Goal: Information Seeking & Learning: Learn about a topic

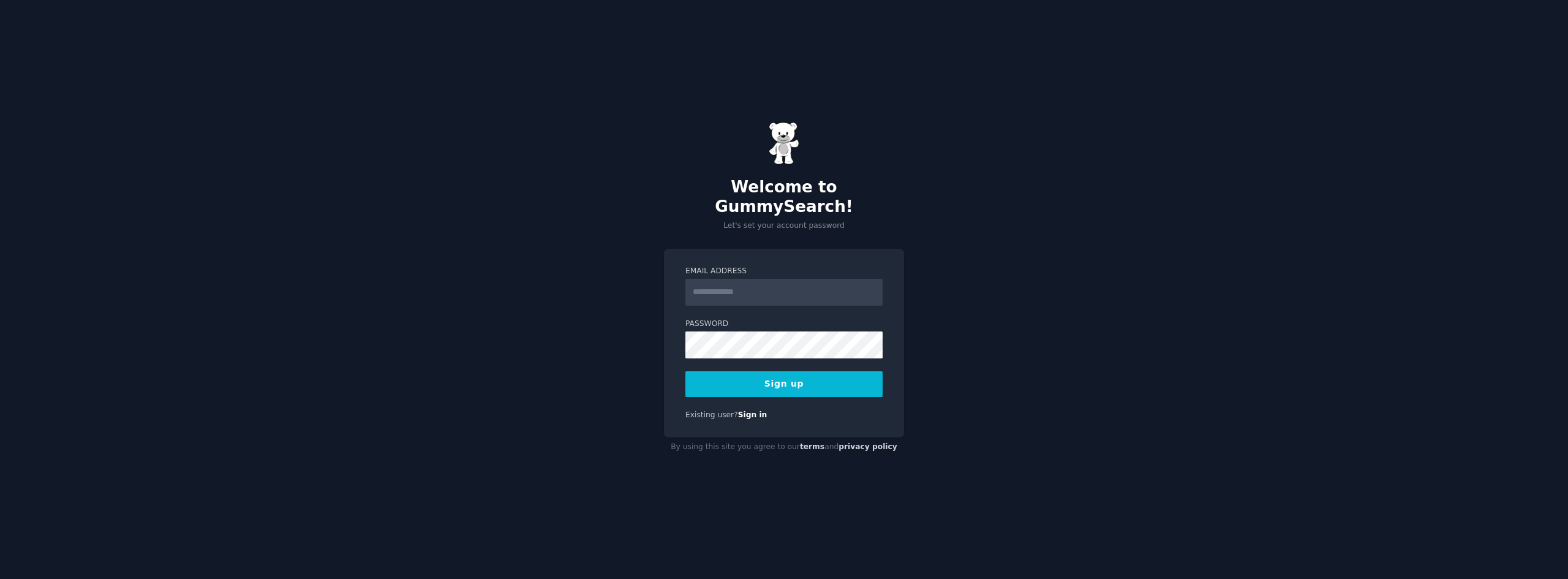
click at [715, 282] on input "Email Address" at bounding box center [784, 292] width 198 height 27
type input "**********"
click at [784, 376] on button "Sign up" at bounding box center [784, 385] width 198 height 26
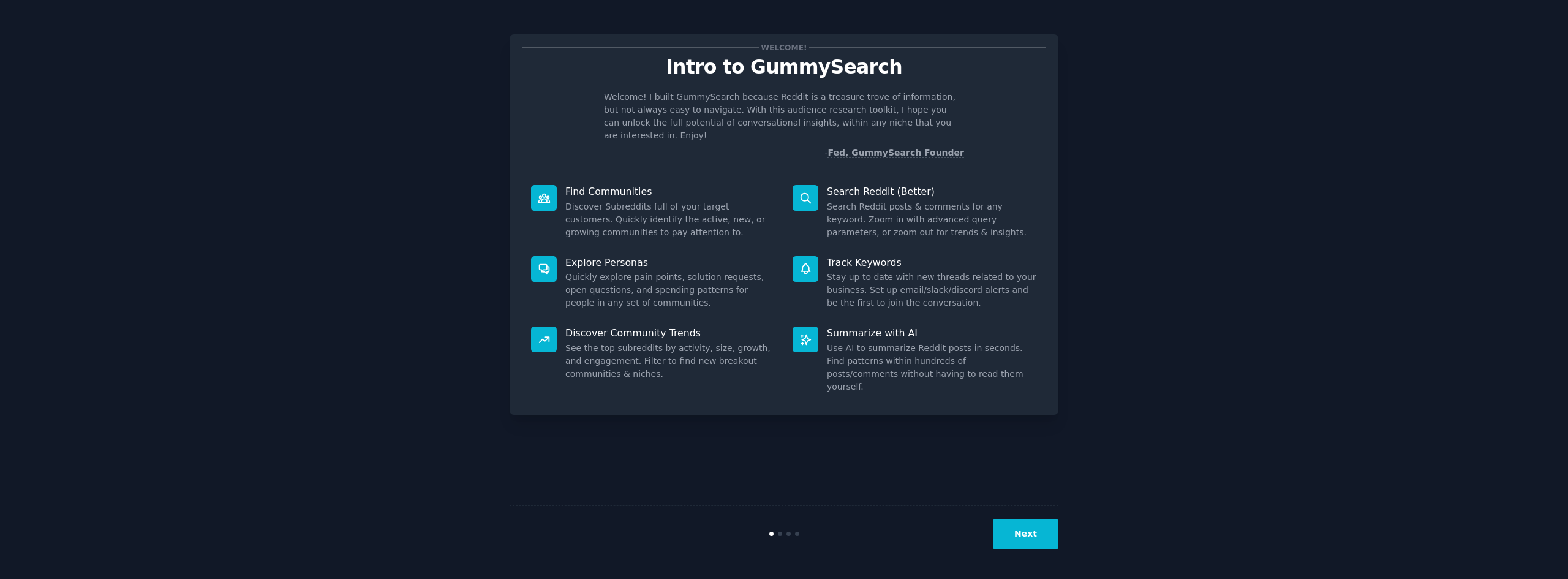
click at [1037, 539] on button "Next" at bounding box center [1026, 533] width 66 height 30
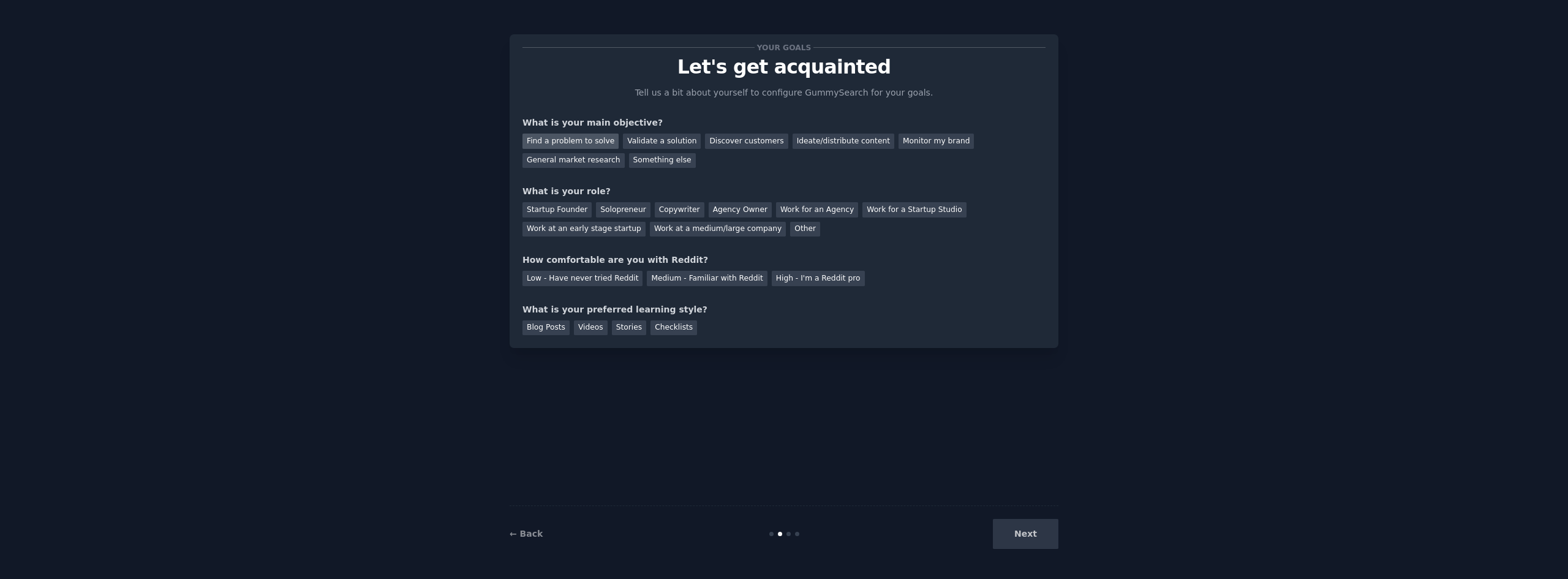
click at [586, 137] on div "Find a problem to solve" at bounding box center [571, 141] width 96 height 15
click at [710, 138] on div "Discover customers" at bounding box center [746, 141] width 83 height 15
click at [790, 232] on div "Other" at bounding box center [805, 229] width 30 height 15
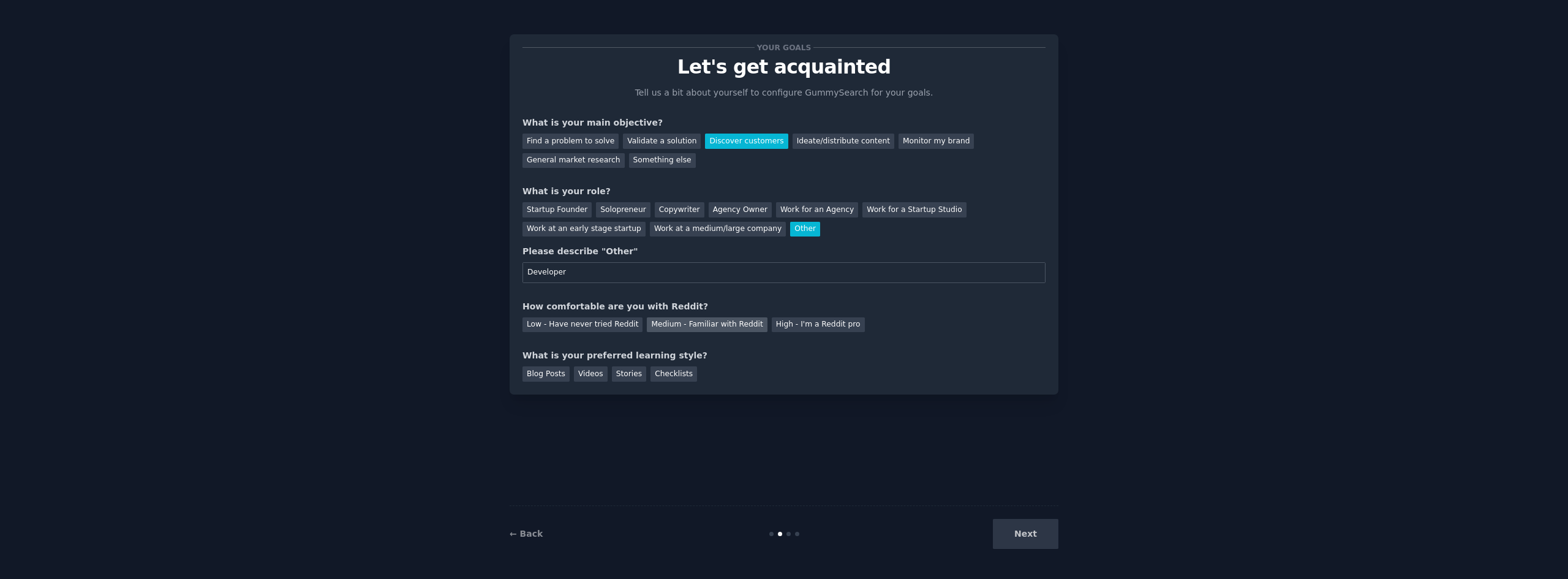
type input "Developer"
click at [674, 323] on div "Medium - Familiar with Reddit" at bounding box center [707, 324] width 120 height 15
click at [587, 376] on div "Videos" at bounding box center [590, 374] width 33 height 15
click at [1036, 531] on button "Next" at bounding box center [1026, 533] width 66 height 30
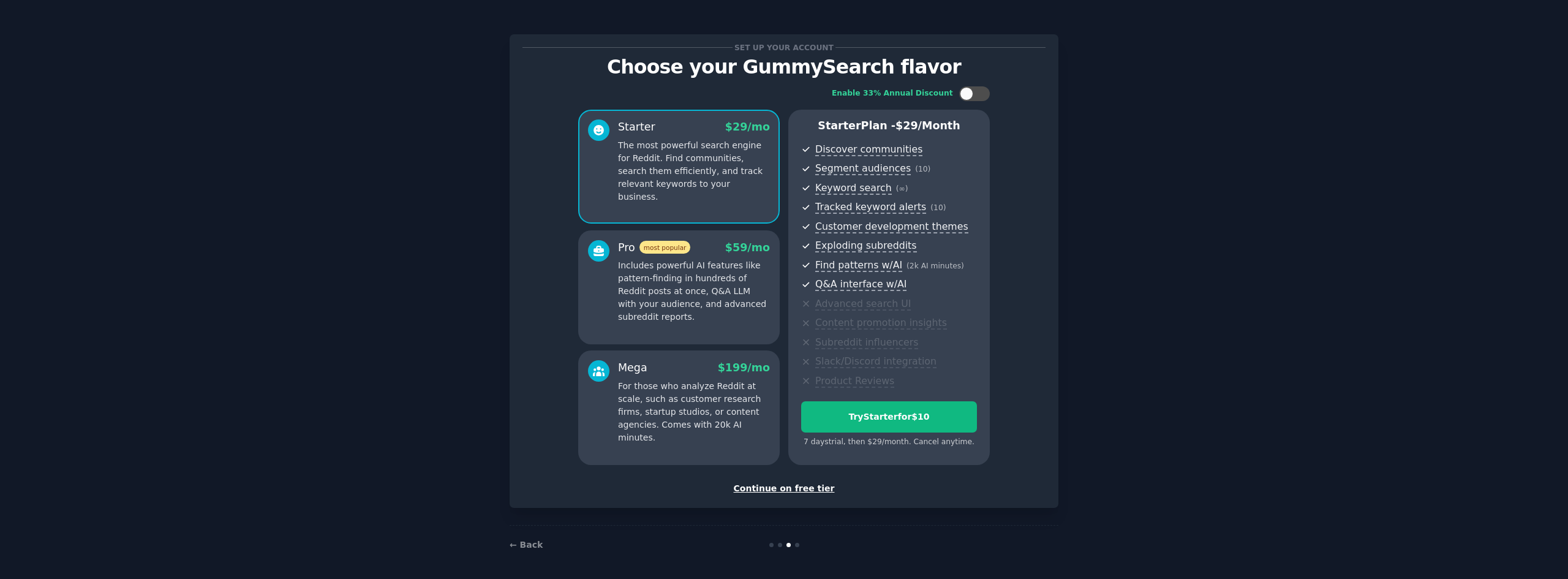
click at [801, 487] on div "Continue on free tier" at bounding box center [784, 489] width 523 height 13
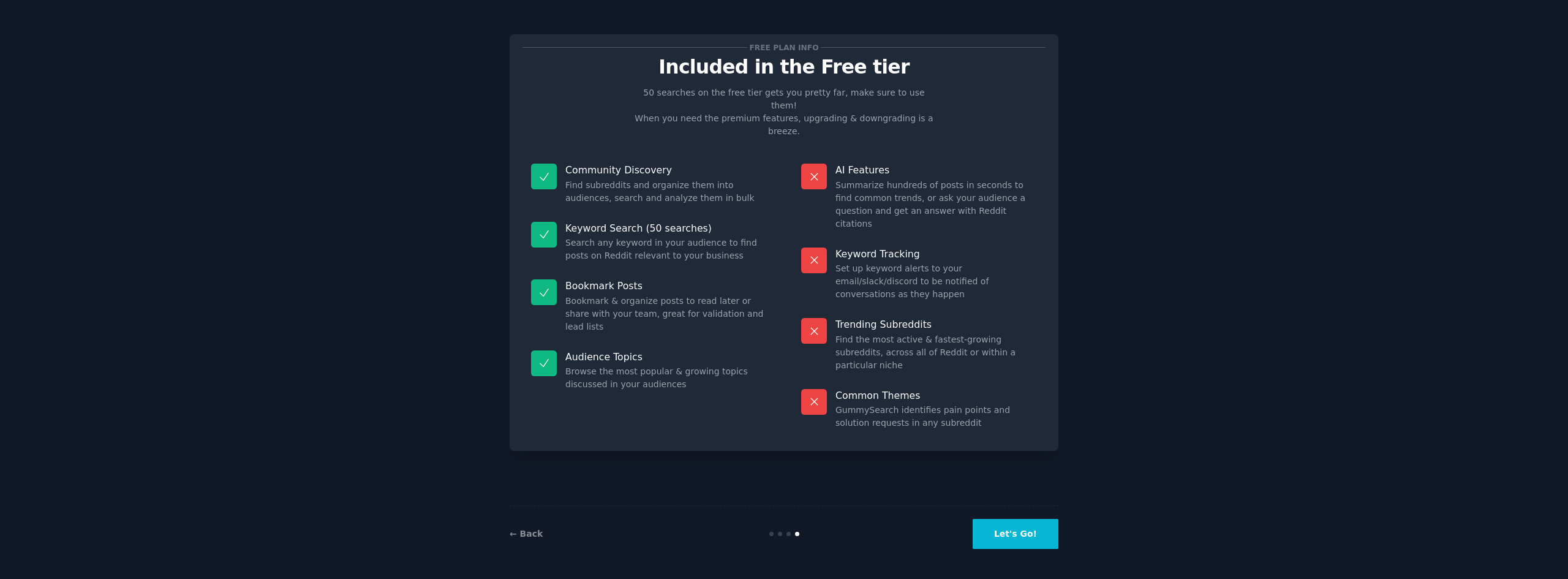
click at [1020, 532] on button "Let's Go!" at bounding box center [1016, 533] width 86 height 30
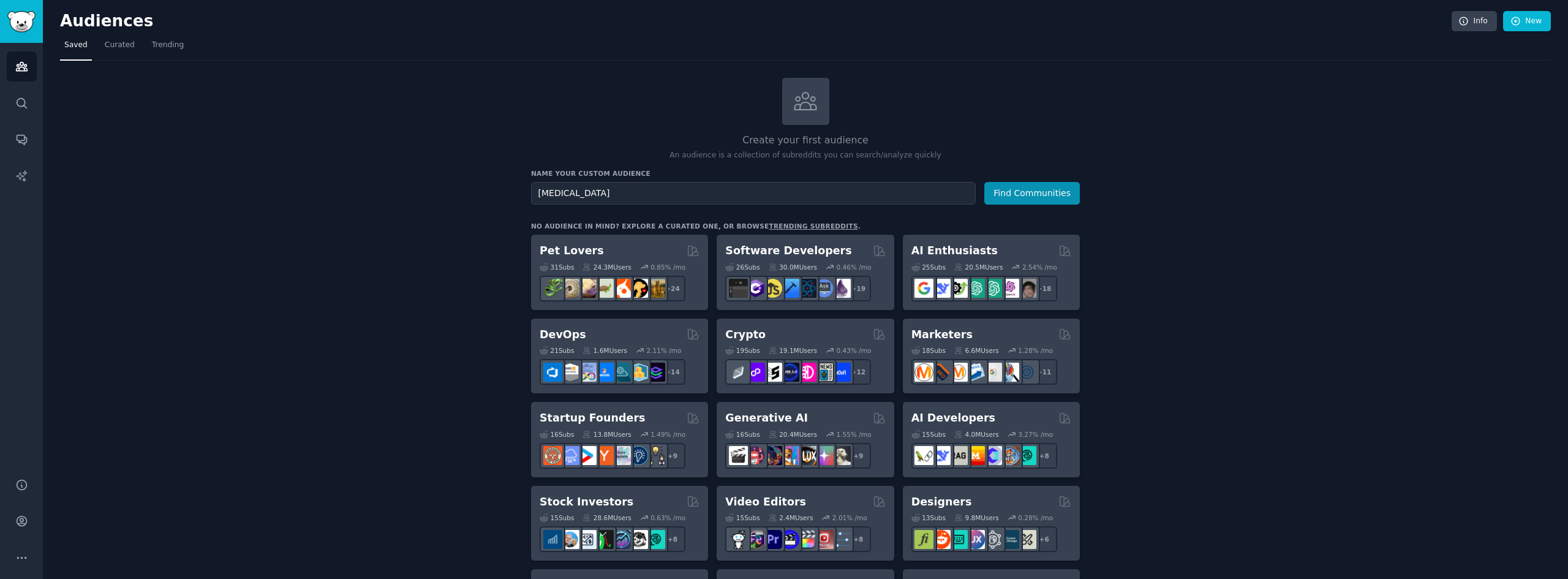
type input "[MEDICAL_DATA]"
click at [984, 182] on button "Find Communities" at bounding box center [1032, 194] width 96 height 23
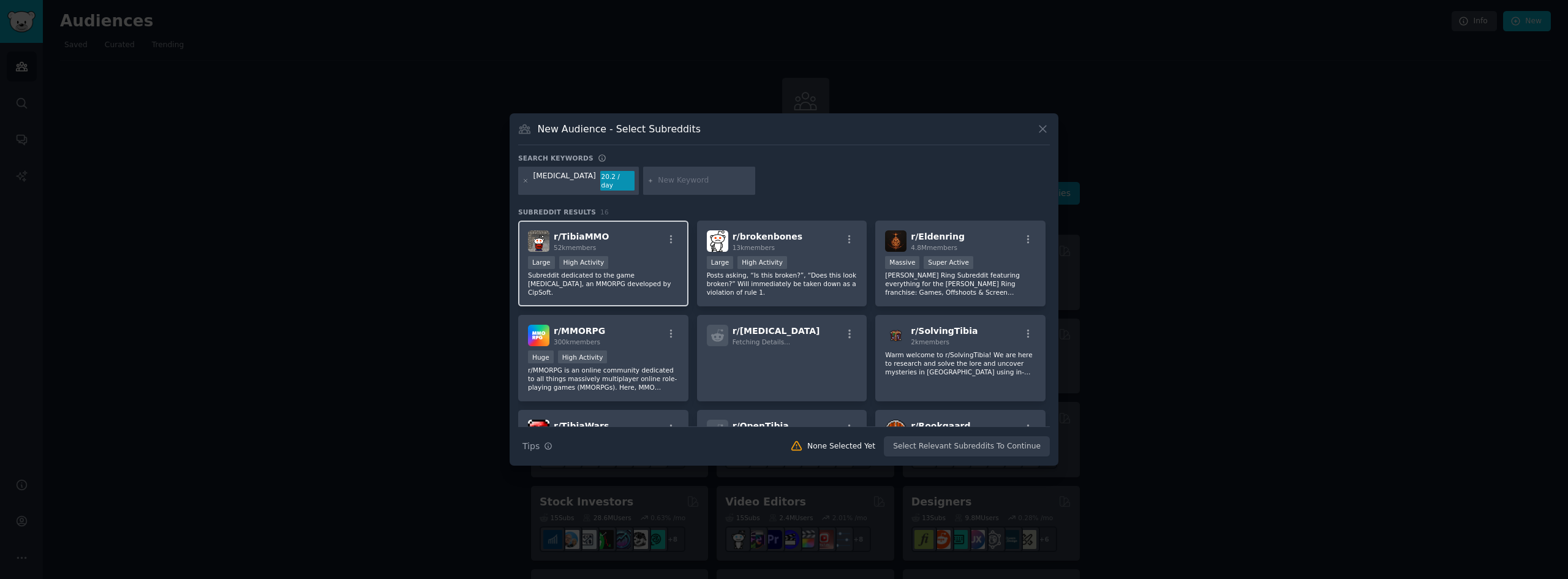
click at [645, 232] on div "r/ TibiaMMO 52k members" at bounding box center [603, 241] width 150 height 21
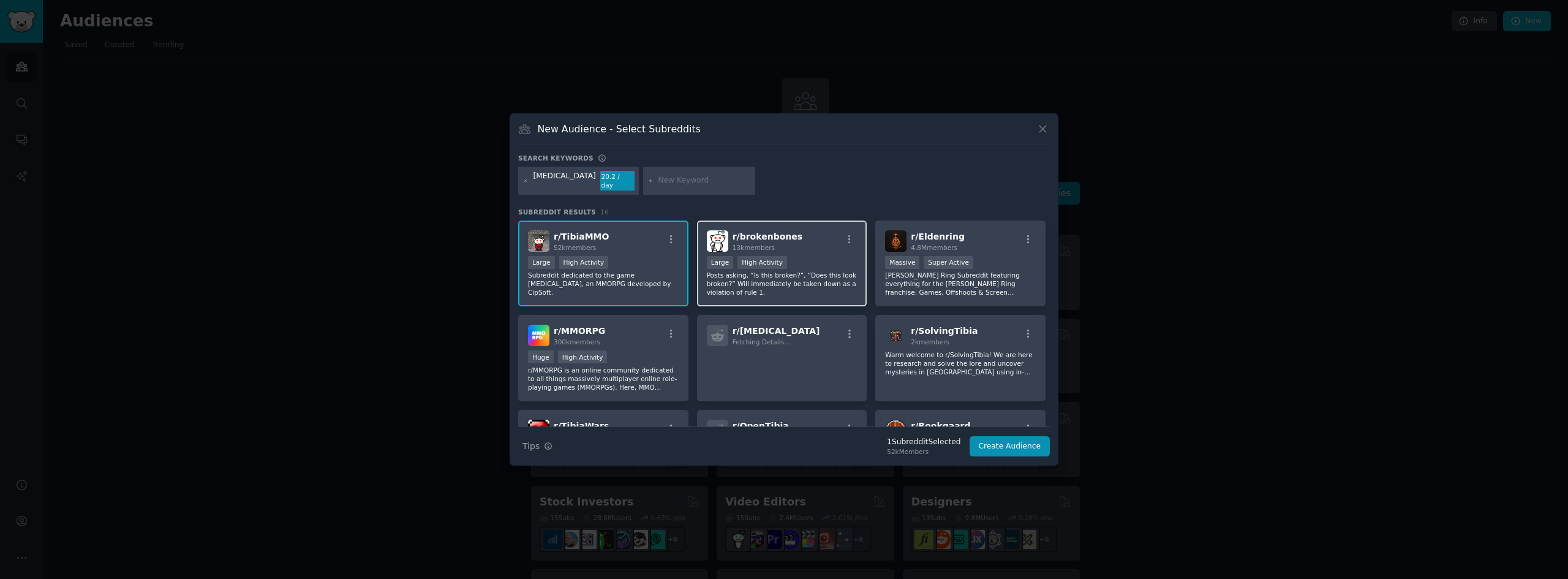
click at [814, 266] on div "Large High Activity" at bounding box center [782, 263] width 150 height 15
click at [845, 241] on div at bounding box center [849, 242] width 15 height 15
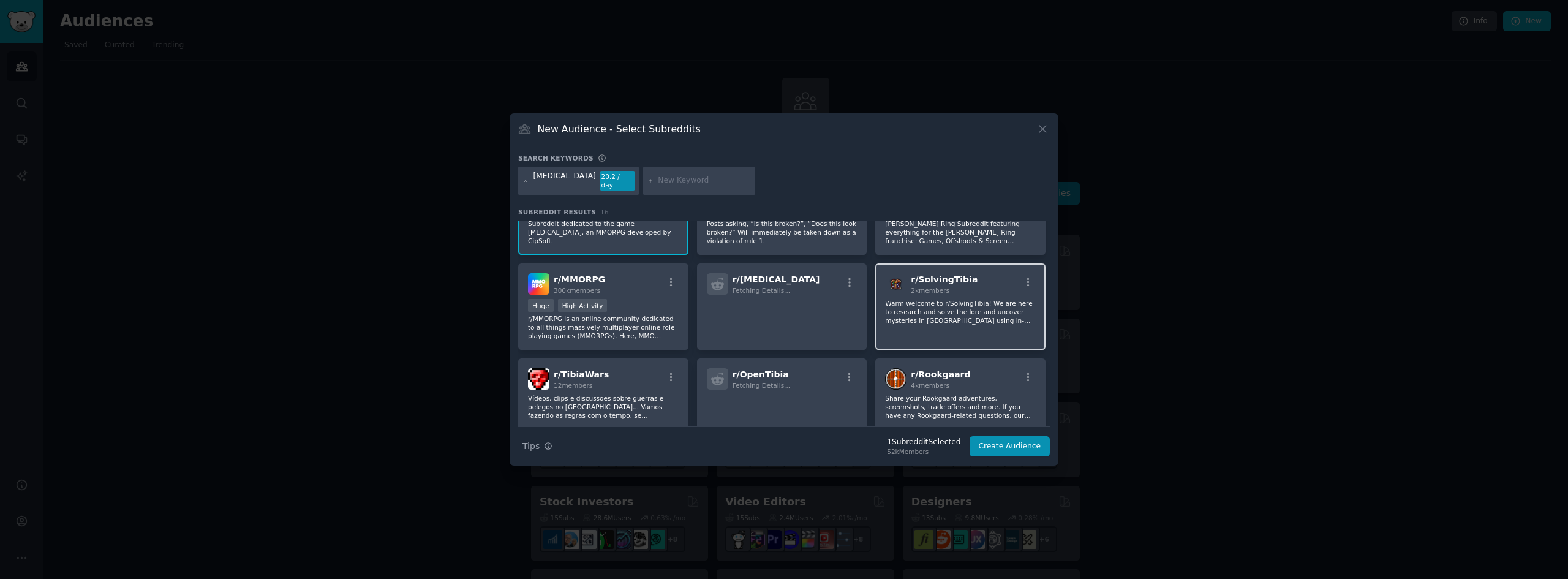
scroll to position [61, 0]
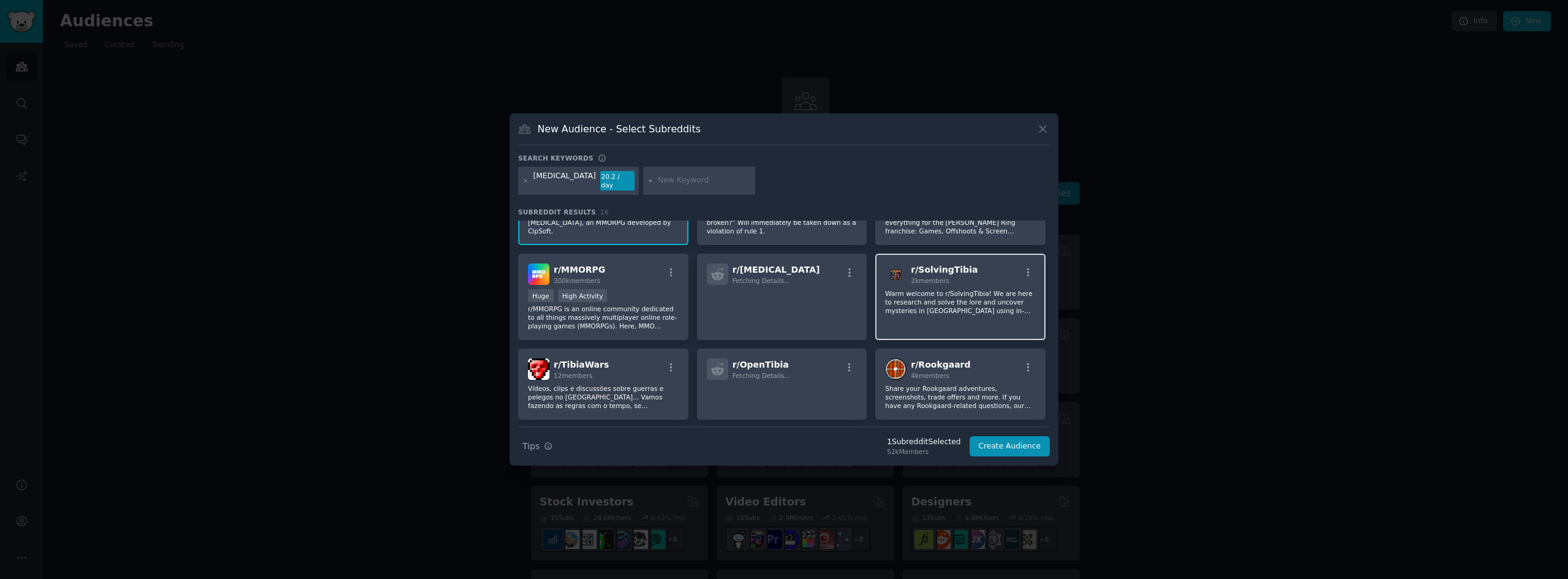
click at [1010, 292] on p "Warm welcome to r/SolvingTibia! We are here to research and solve the lore and …" at bounding box center [960, 303] width 150 height 26
click at [641, 364] on div "r/ TibiaWars 12 members" at bounding box center [603, 369] width 150 height 21
click at [754, 372] on span "Fetching Details..." at bounding box center [761, 375] width 58 height 7
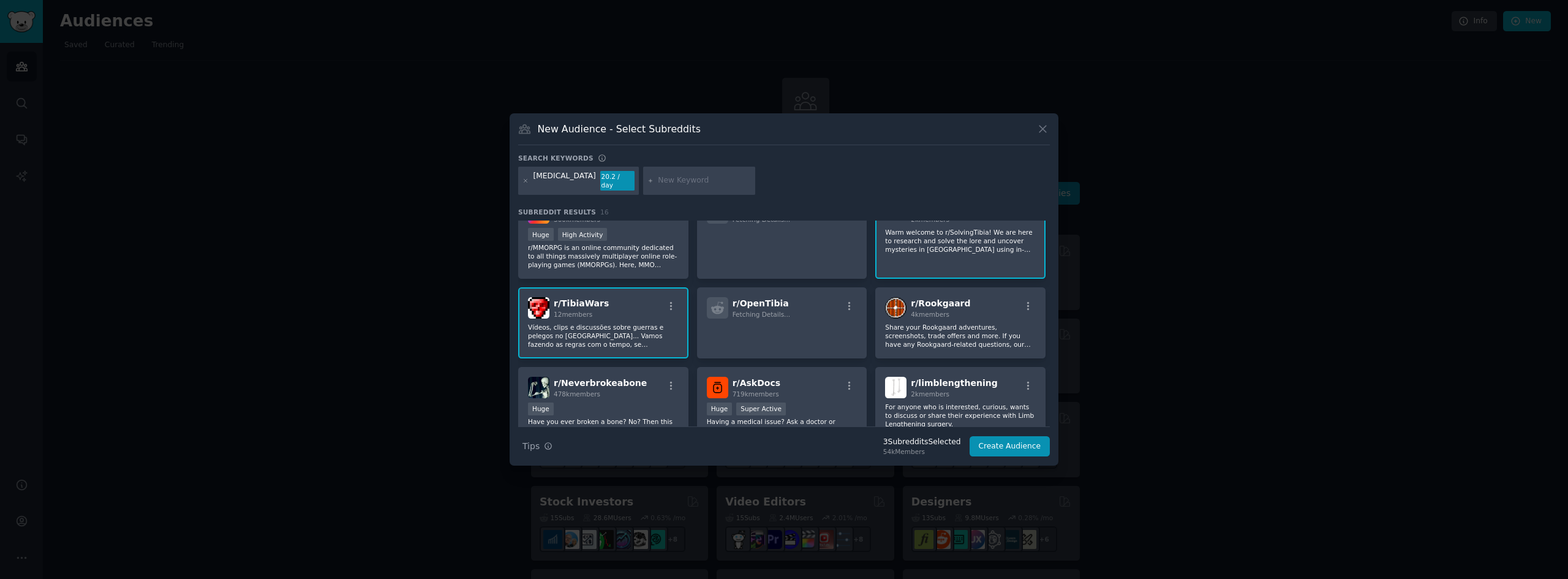
scroll to position [66, 0]
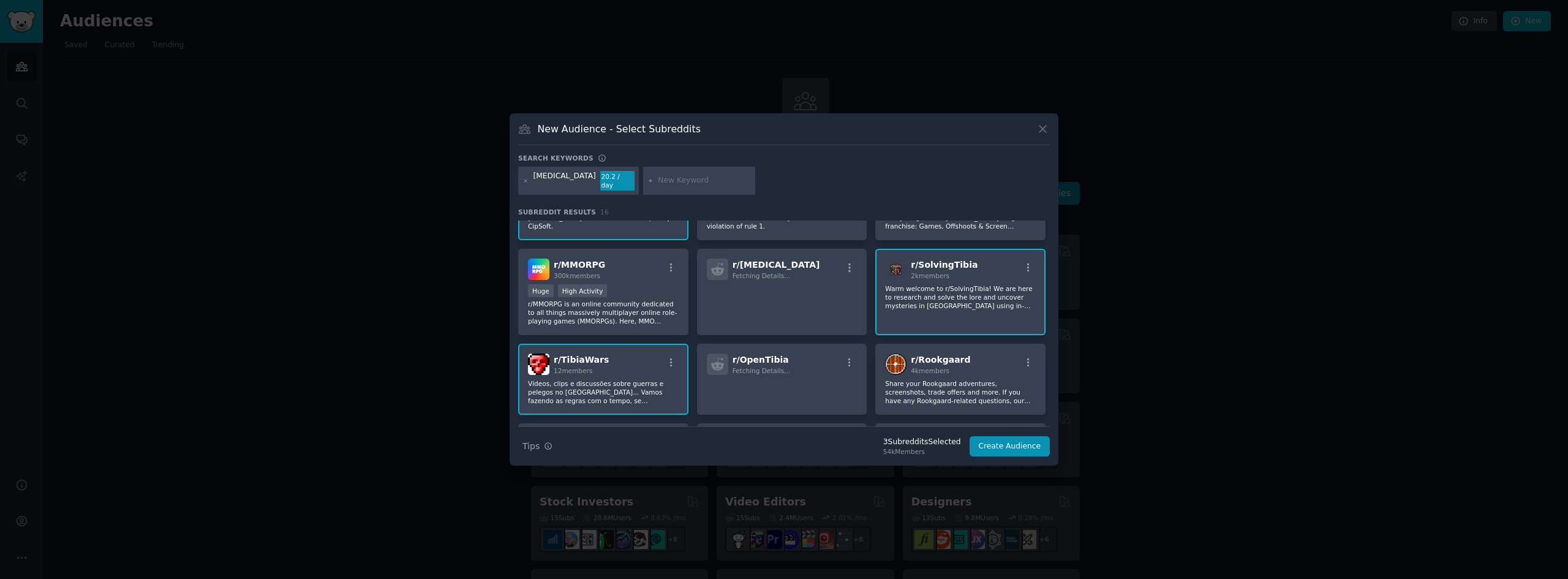
click at [610, 344] on div "r/ TibiaWars 12 members Vídeos, clips e discussões sobre guerras e pelegos no […" at bounding box center [603, 379] width 170 height 71
click at [605, 364] on div "r/ TibiaWars 12 members" at bounding box center [603, 364] width 150 height 21
click at [605, 372] on div "r/ TibiaWars 12 members Vídeos, clips e discussões sobre guerras e pelegos no […" at bounding box center [603, 379] width 170 height 71
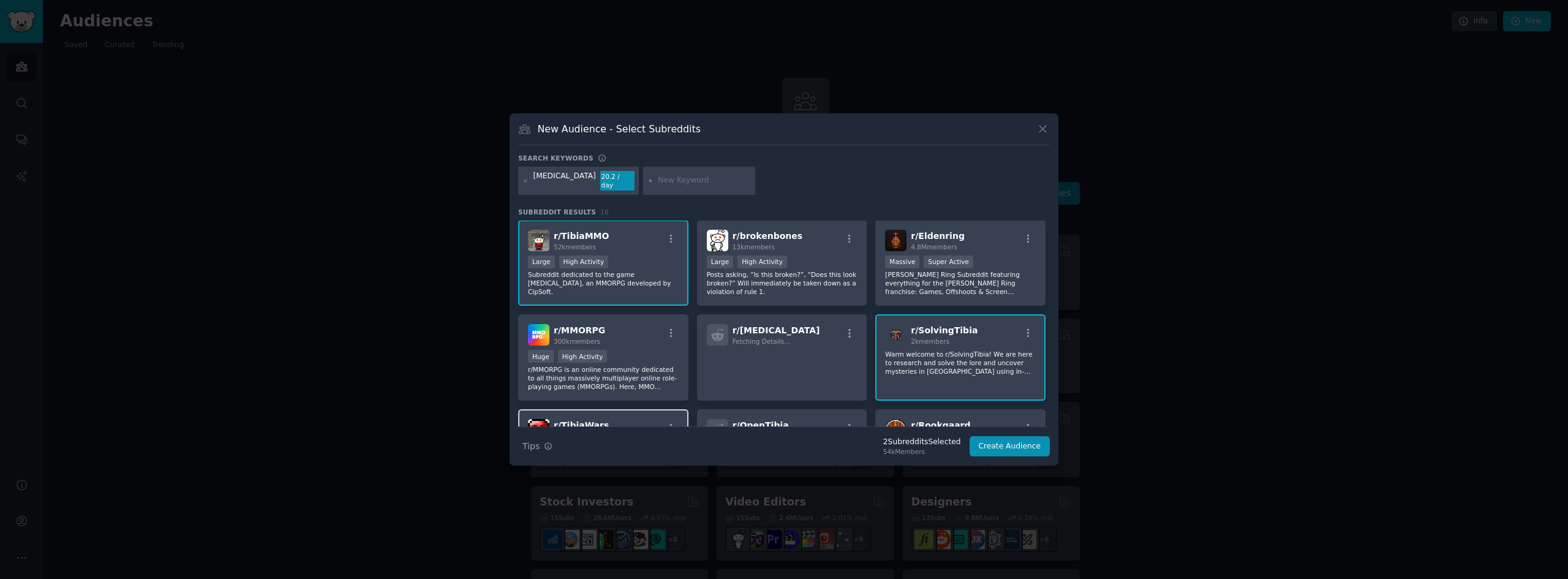
scroll to position [0, 0]
click at [1008, 444] on button "Create Audience" at bounding box center [1010, 447] width 80 height 21
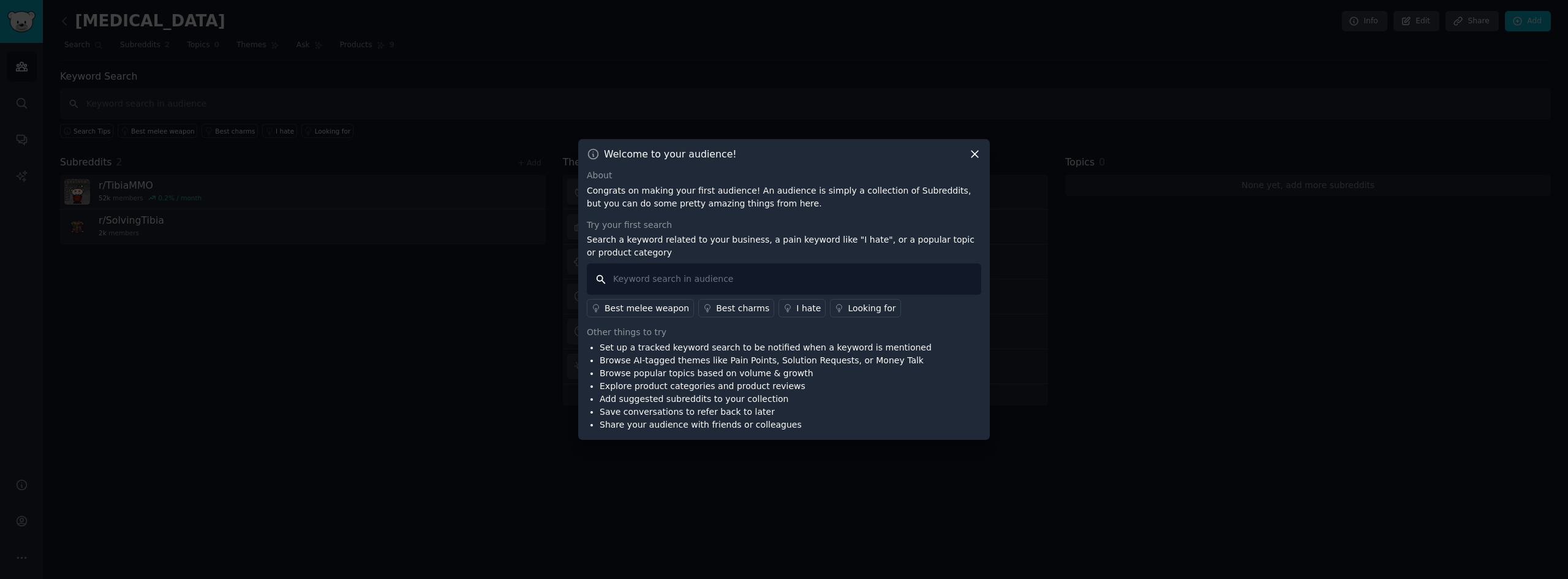
click at [788, 285] on input "text" at bounding box center [784, 279] width 394 height 31
type input "profit"
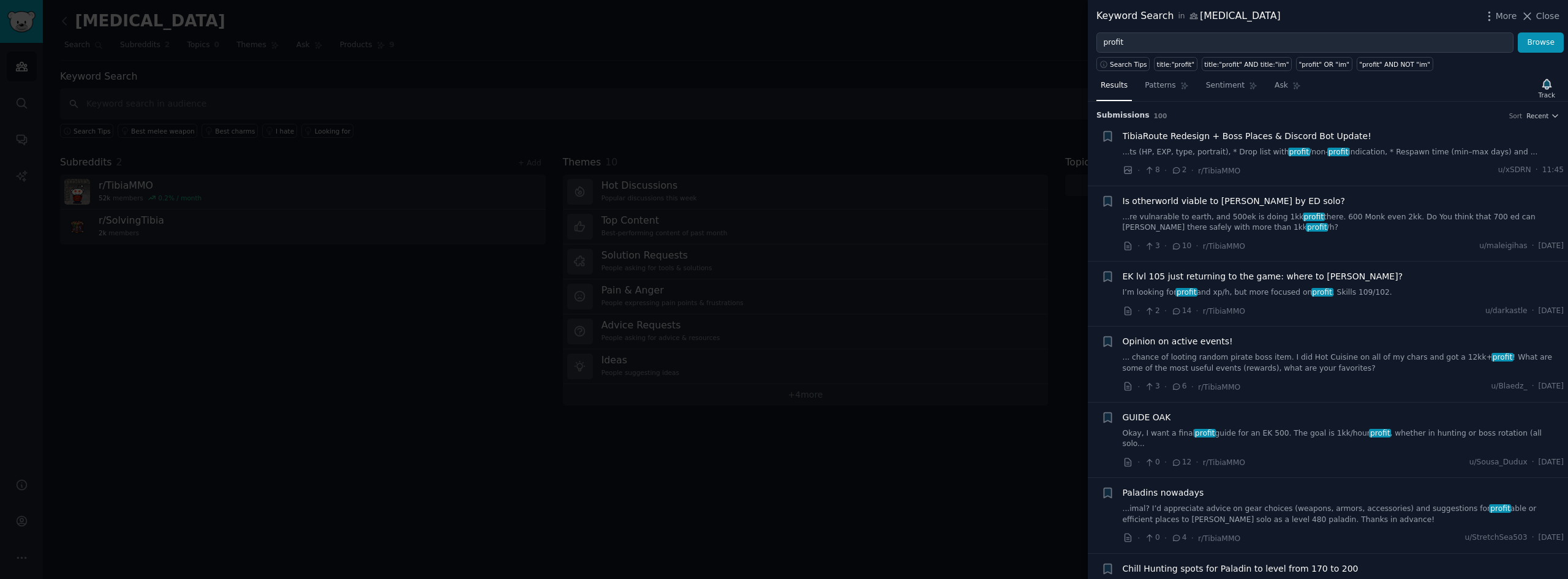
scroll to position [61, 0]
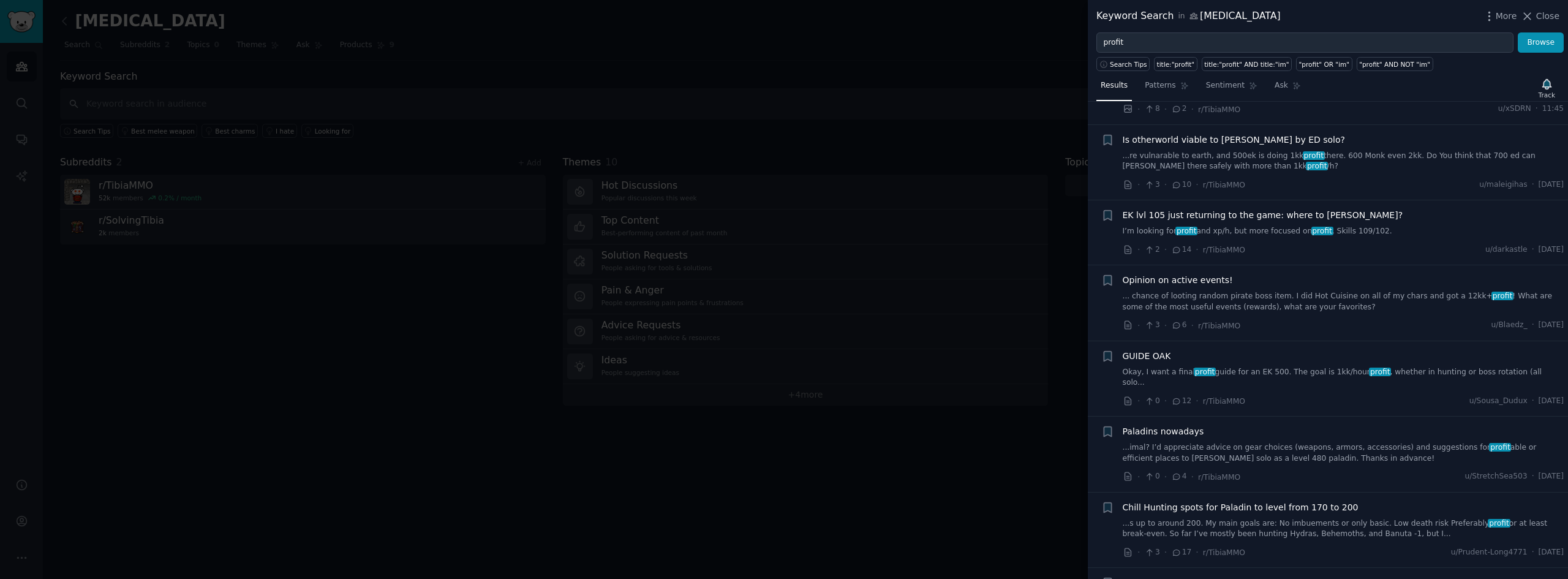
click at [1035, 194] on div at bounding box center [784, 290] width 1568 height 579
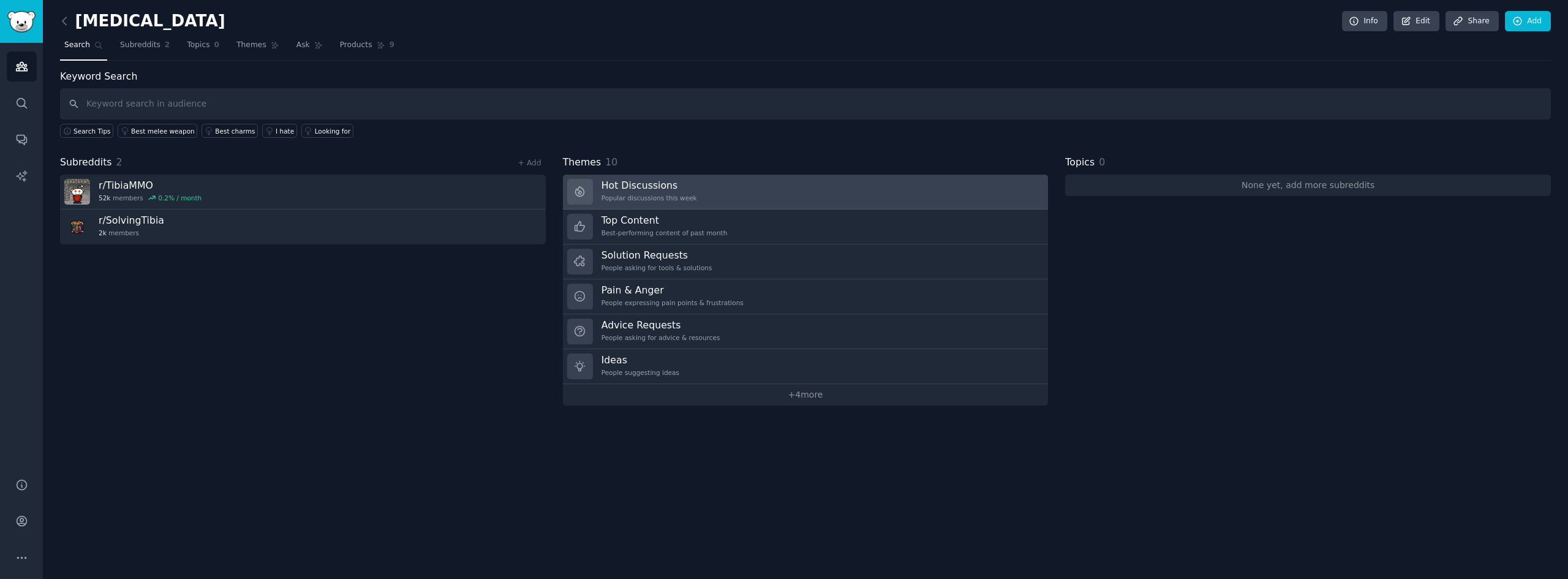
click at [777, 188] on link "Hot Discussions Popular discussions this week" at bounding box center [806, 192] width 486 height 35
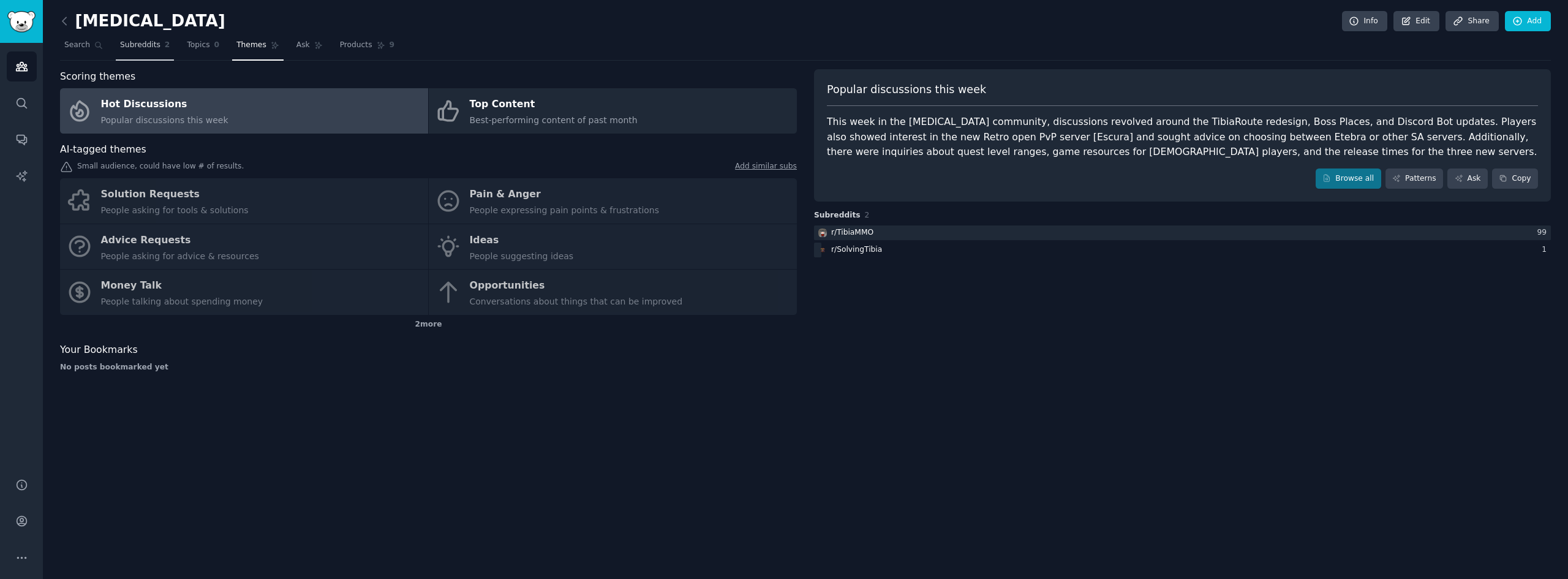
click at [165, 44] on span "2" at bounding box center [167, 46] width 6 height 11
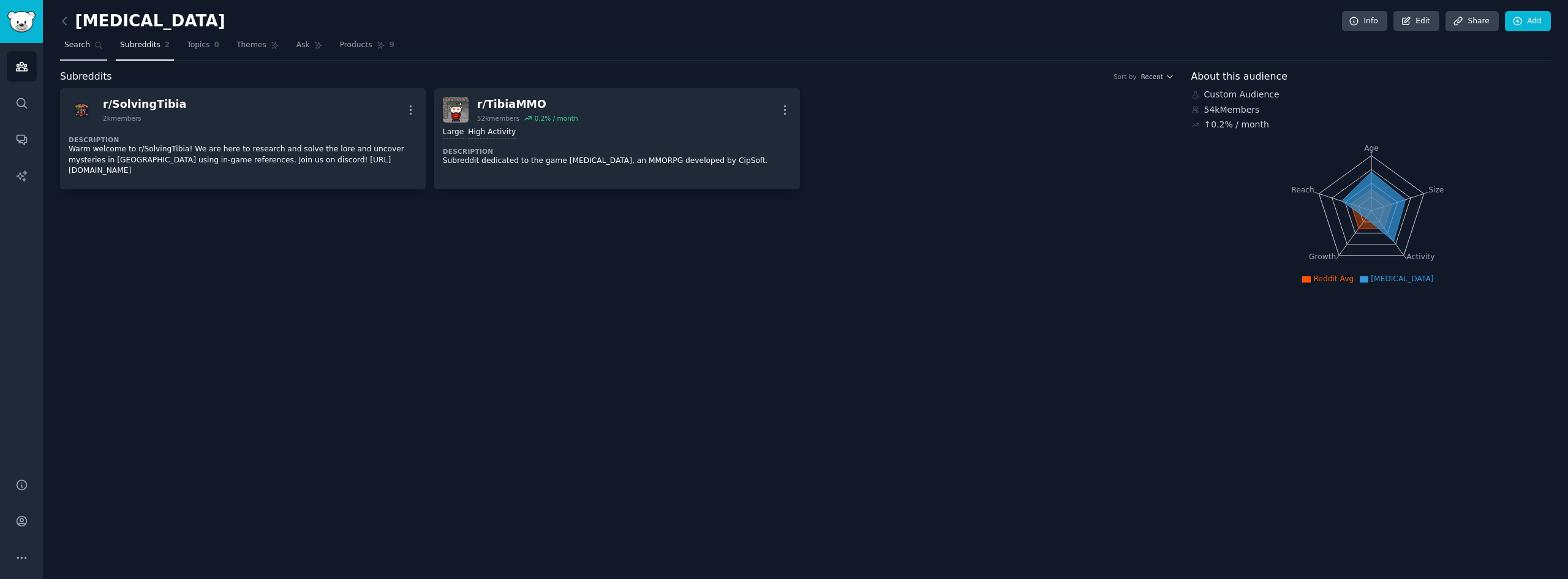
click at [80, 48] on span "Search" at bounding box center [77, 46] width 26 height 11
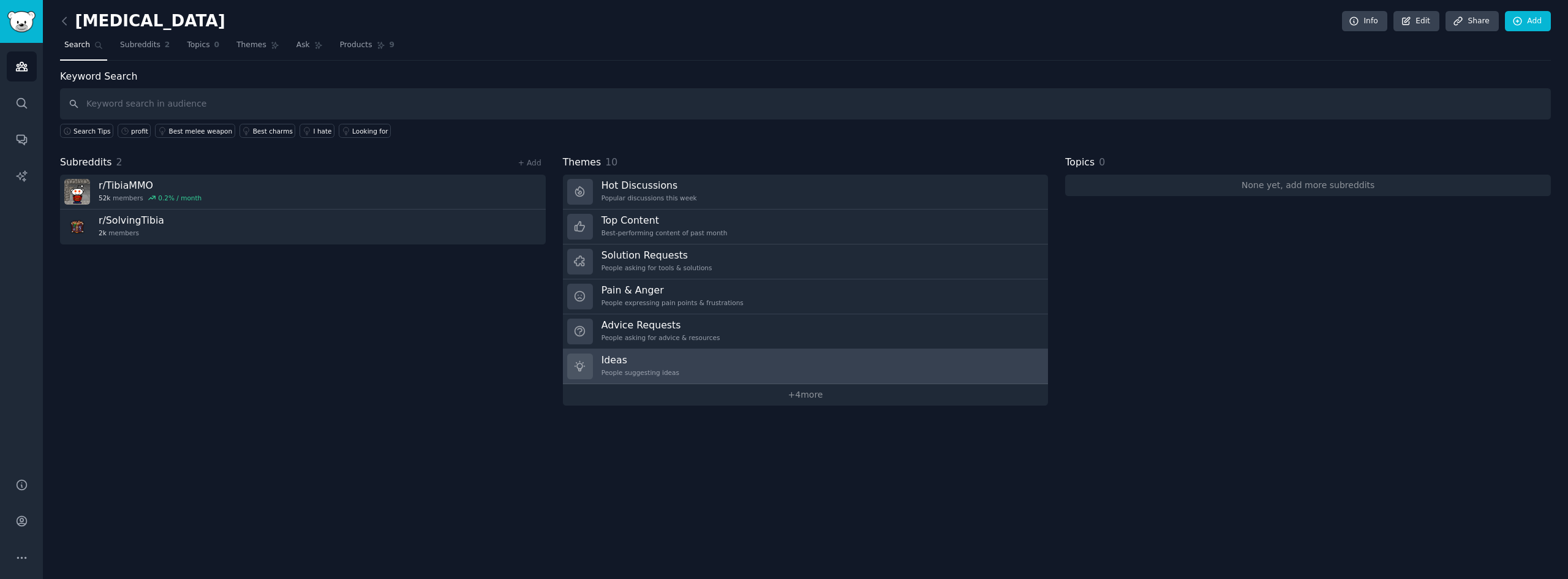
click at [689, 362] on link "Ideas People suggesting ideas" at bounding box center [806, 367] width 486 height 35
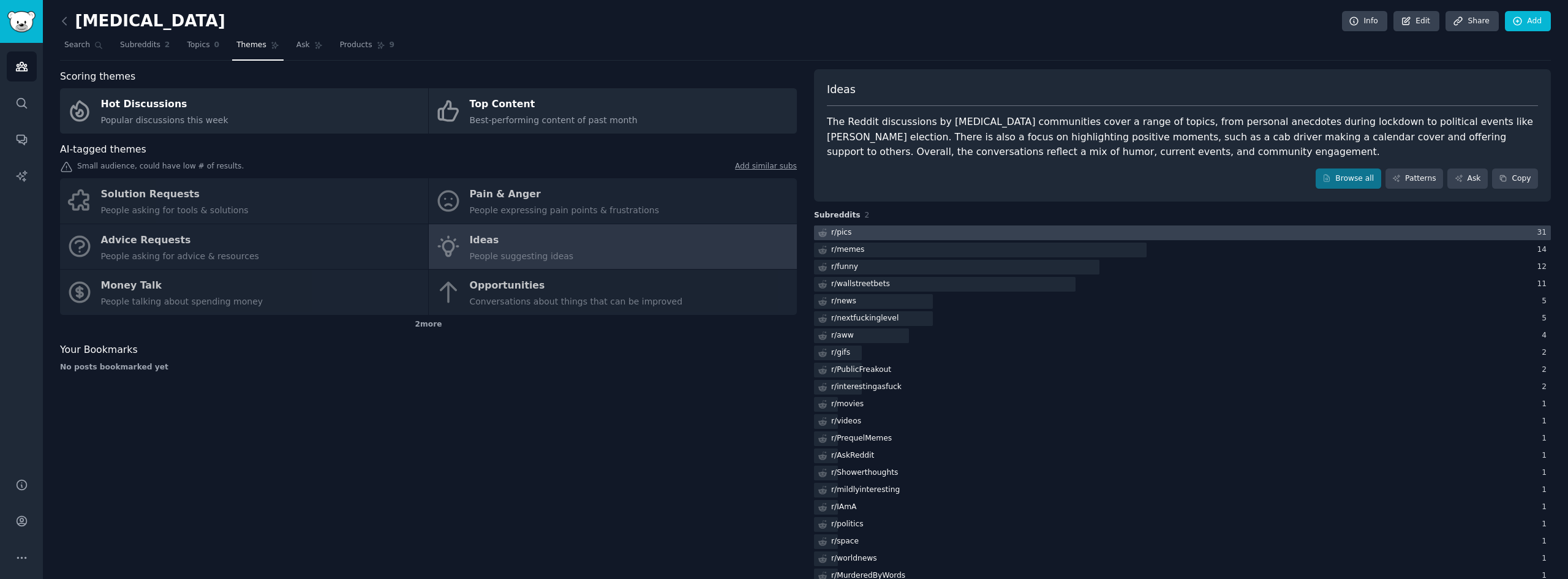
click at [852, 233] on div at bounding box center [1182, 233] width 737 height 15
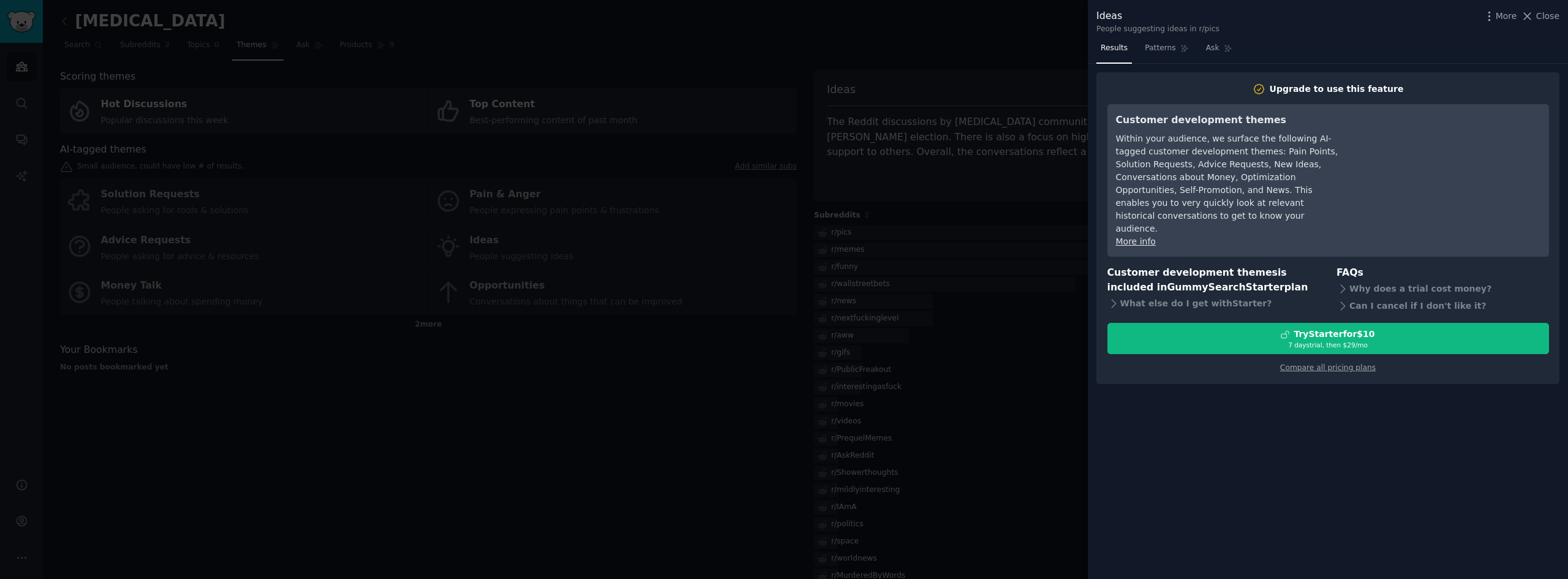
click at [1022, 211] on div at bounding box center [784, 290] width 1568 height 579
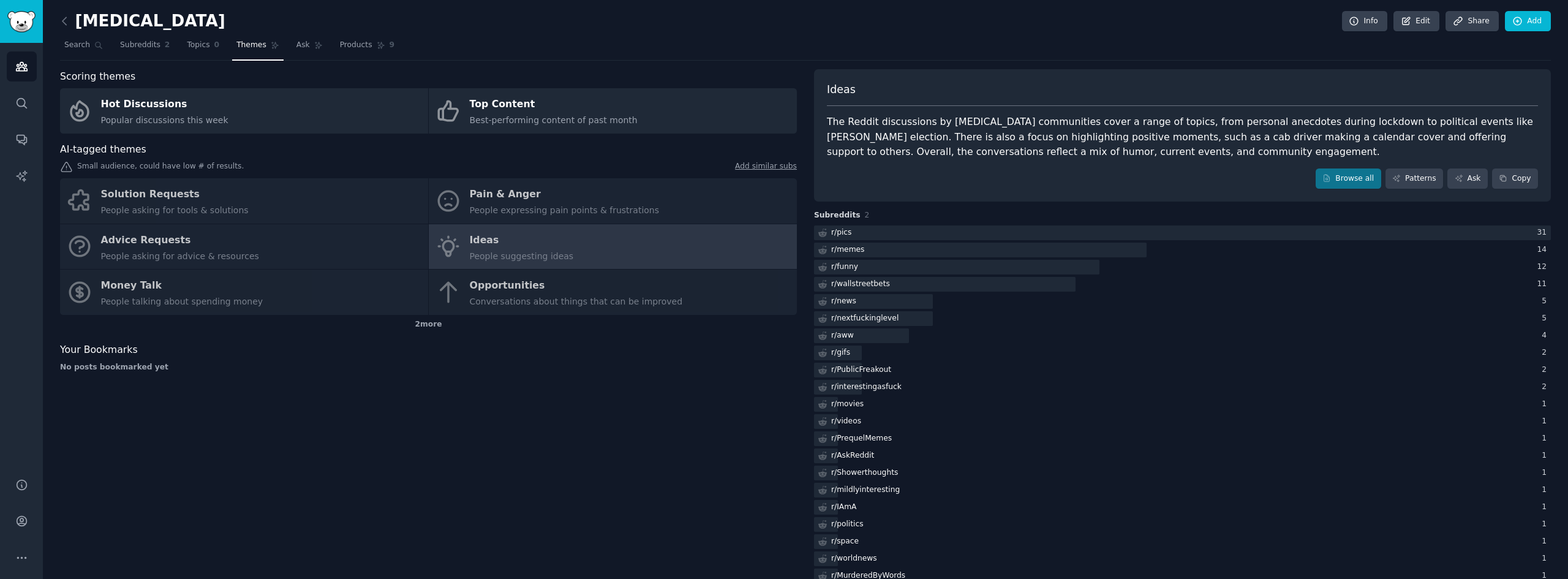
click at [504, 287] on div "Solution Requests People asking for tools & solutions Pain & Anger People expre…" at bounding box center [428, 246] width 737 height 137
click at [290, 267] on div "Solution Requests People asking for tools & solutions Pain & Anger People expre…" at bounding box center [428, 246] width 737 height 137
click at [250, 189] on div "Solution Requests People asking for tools & solutions Pain & Anger People expre…" at bounding box center [428, 246] width 737 height 137
click at [133, 46] on span "Subreddits" at bounding box center [141, 46] width 41 height 11
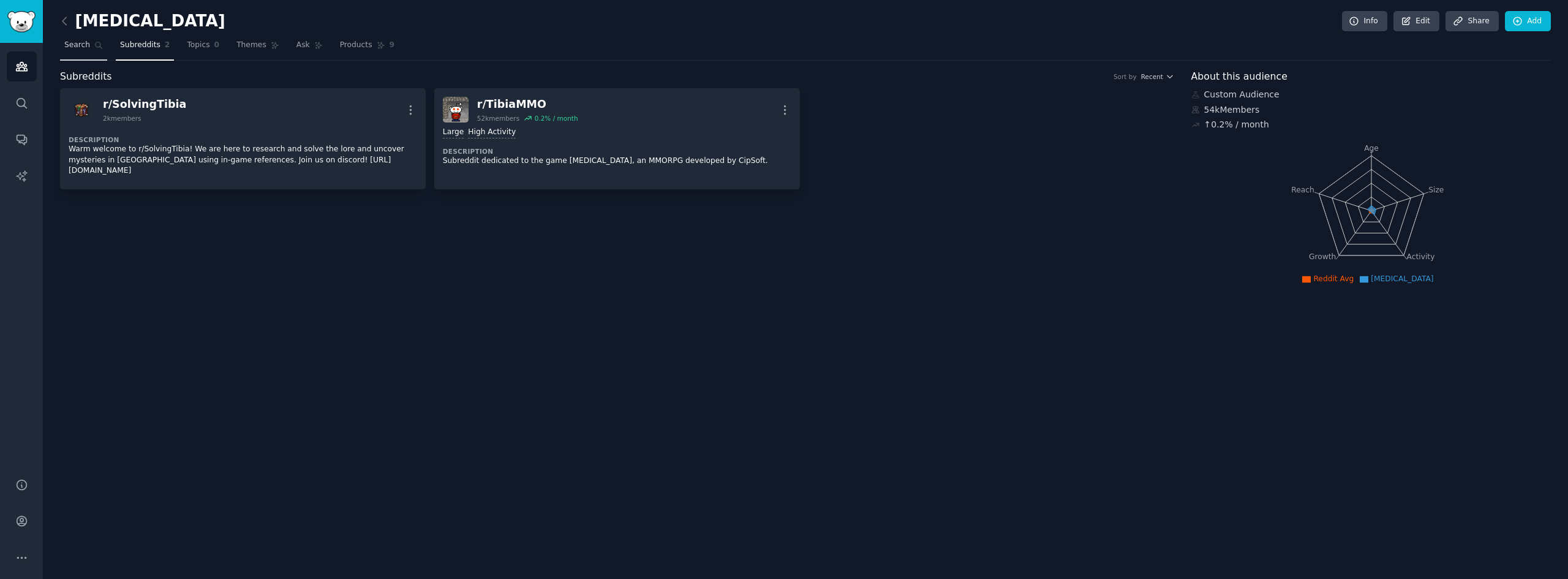
click at [85, 42] on span "Search" at bounding box center [77, 46] width 26 height 11
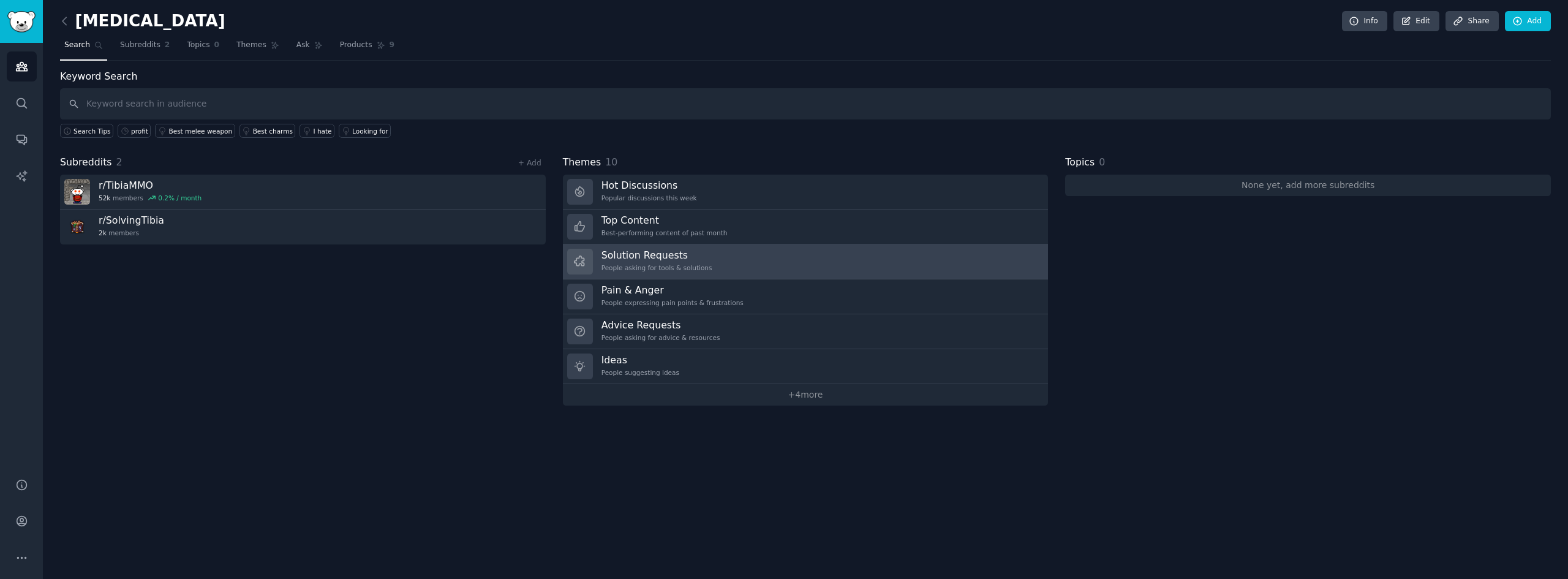
click at [696, 256] on h3 "Solution Requests" at bounding box center [657, 255] width 111 height 13
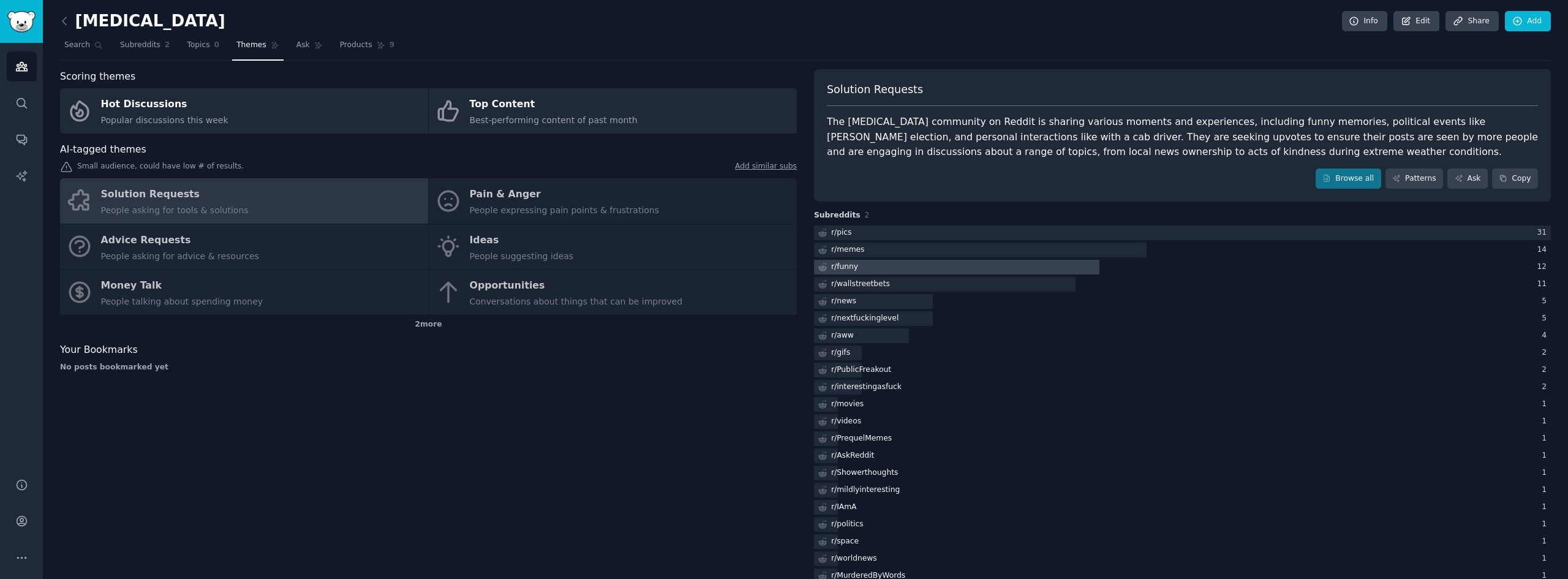
scroll to position [24, 0]
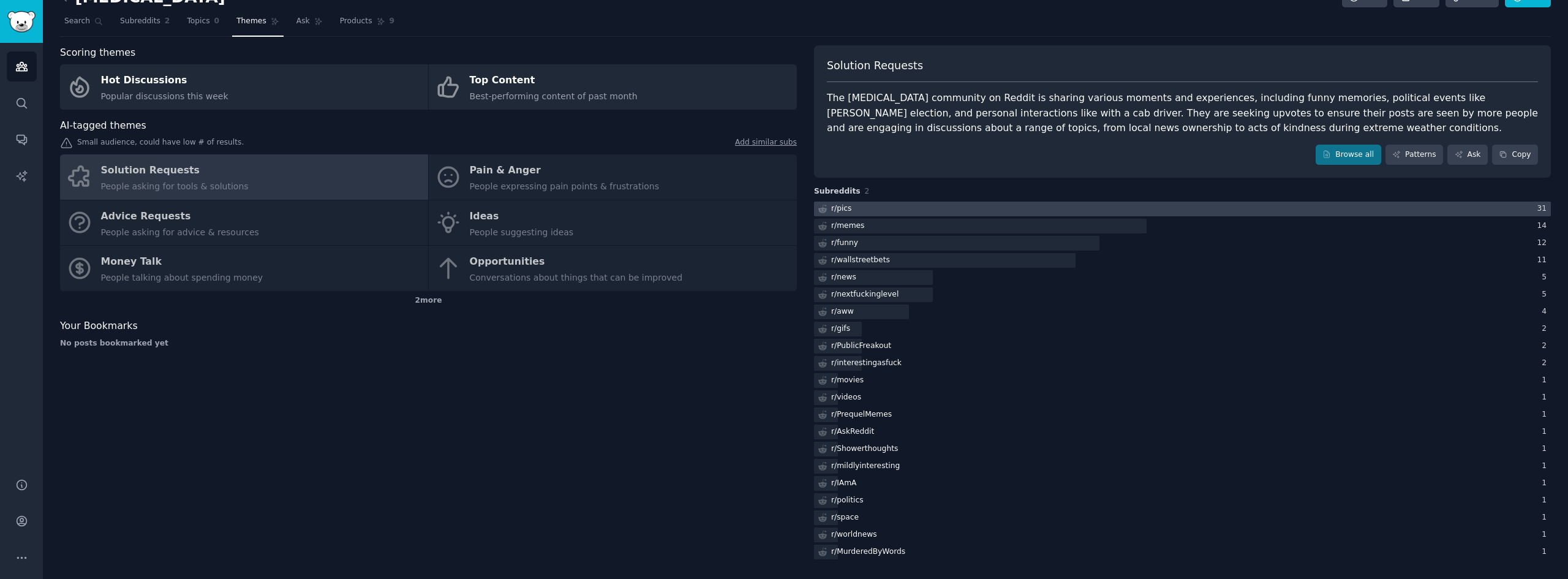
click at [854, 211] on div at bounding box center [1182, 209] width 737 height 15
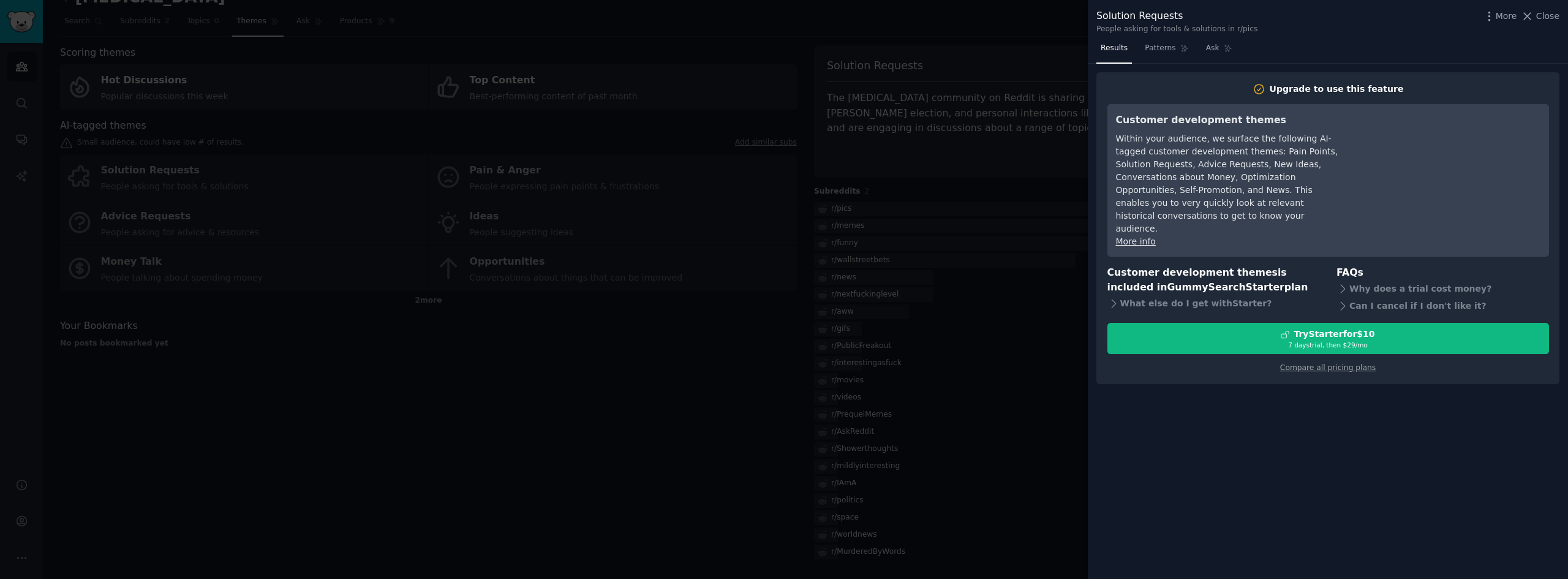
click at [762, 194] on div at bounding box center [784, 290] width 1568 height 579
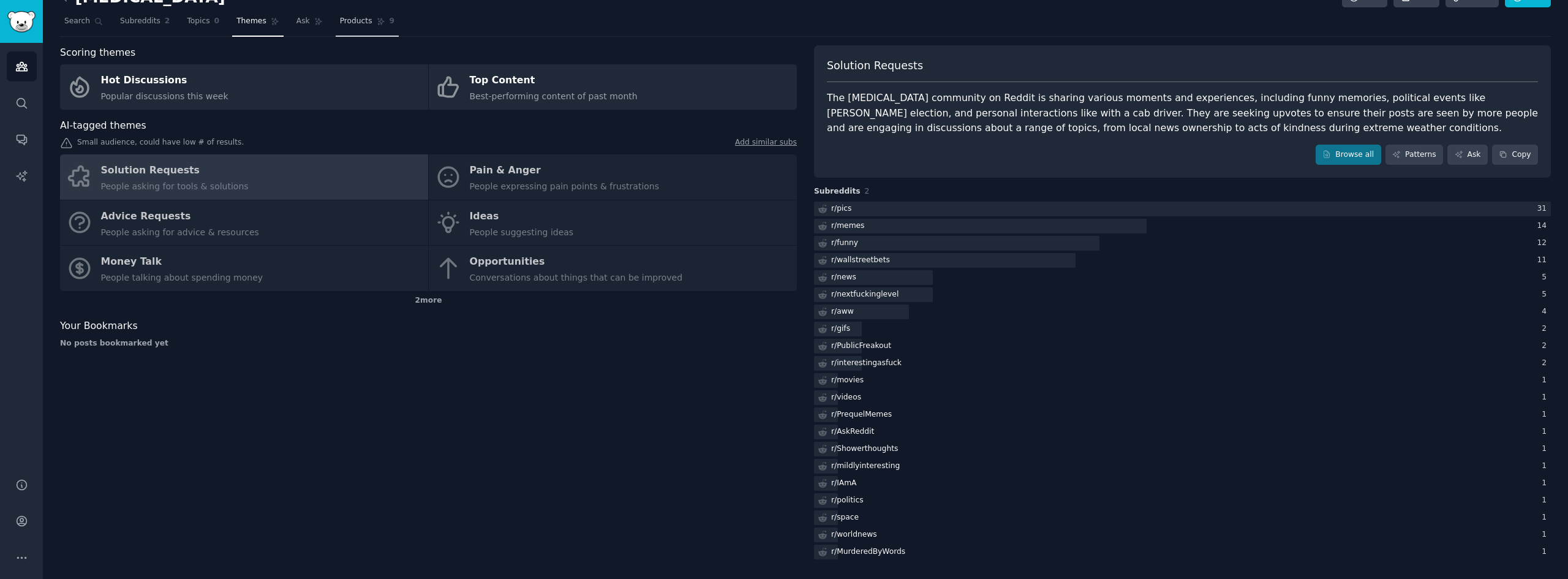
click at [336, 22] on link "Products 9" at bounding box center [367, 24] width 63 height 25
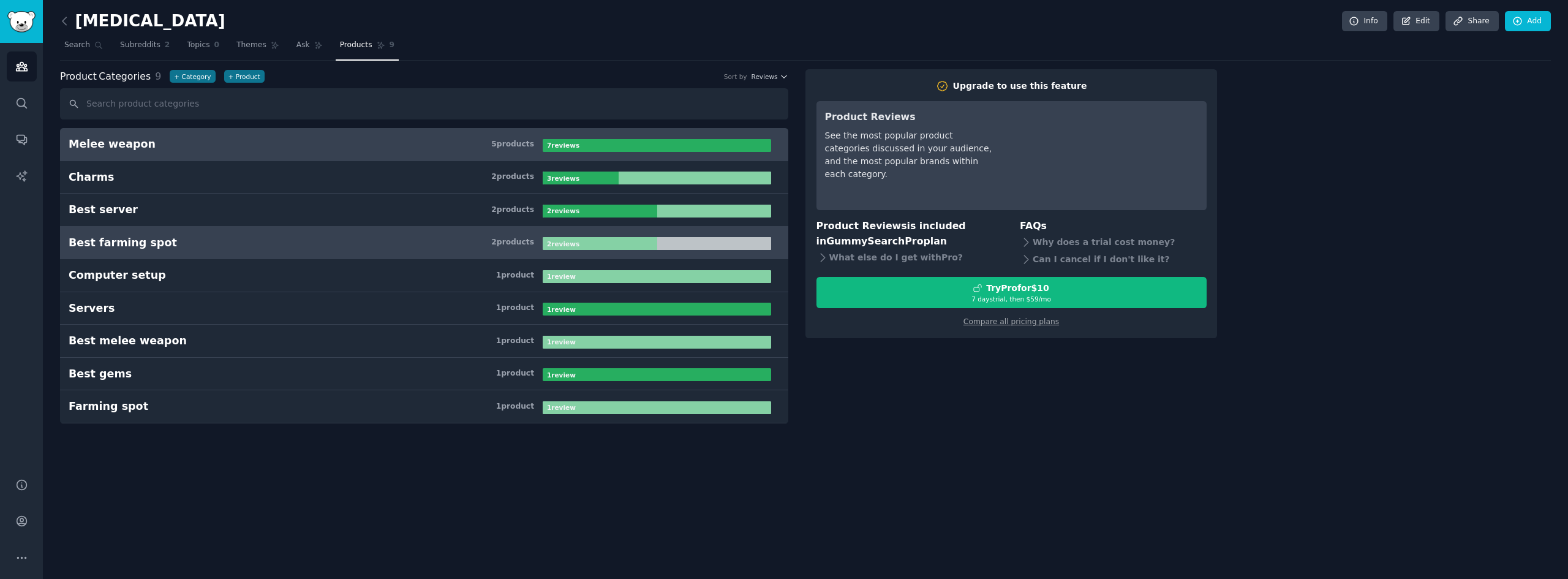
click at [306, 242] on h3 "Best farming spot 2 product s" at bounding box center [305, 242] width 474 height 15
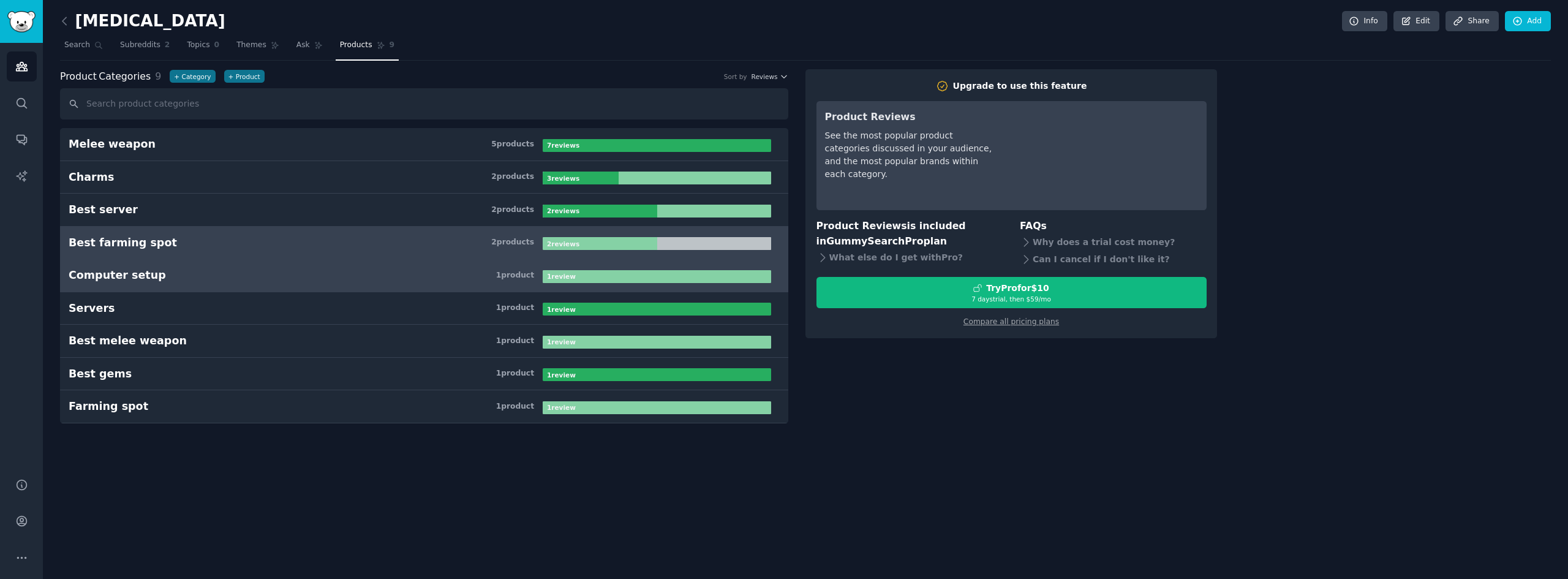
click at [289, 282] on h3 "Computer setup 1 product" at bounding box center [305, 275] width 474 height 15
click at [299, 244] on h3 "Best farming spot 2 product s" at bounding box center [305, 242] width 474 height 15
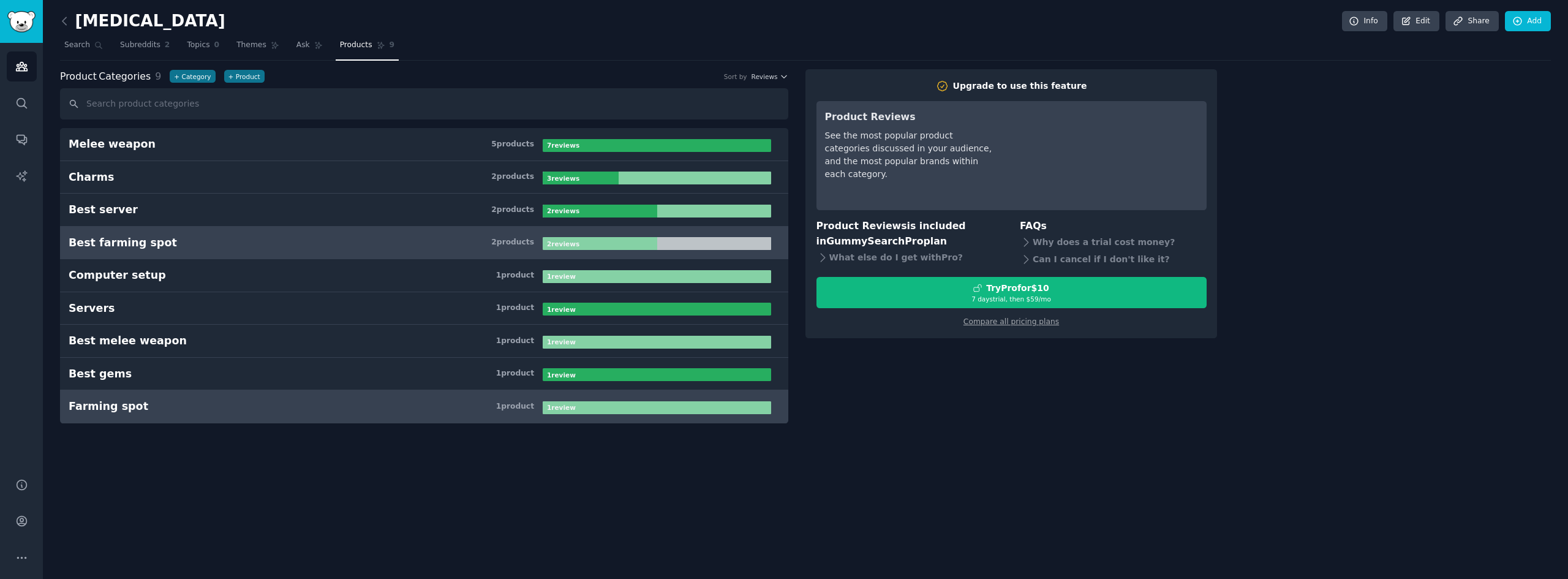
click at [136, 408] on h3 "Farming spot 1 product" at bounding box center [305, 407] width 474 height 15
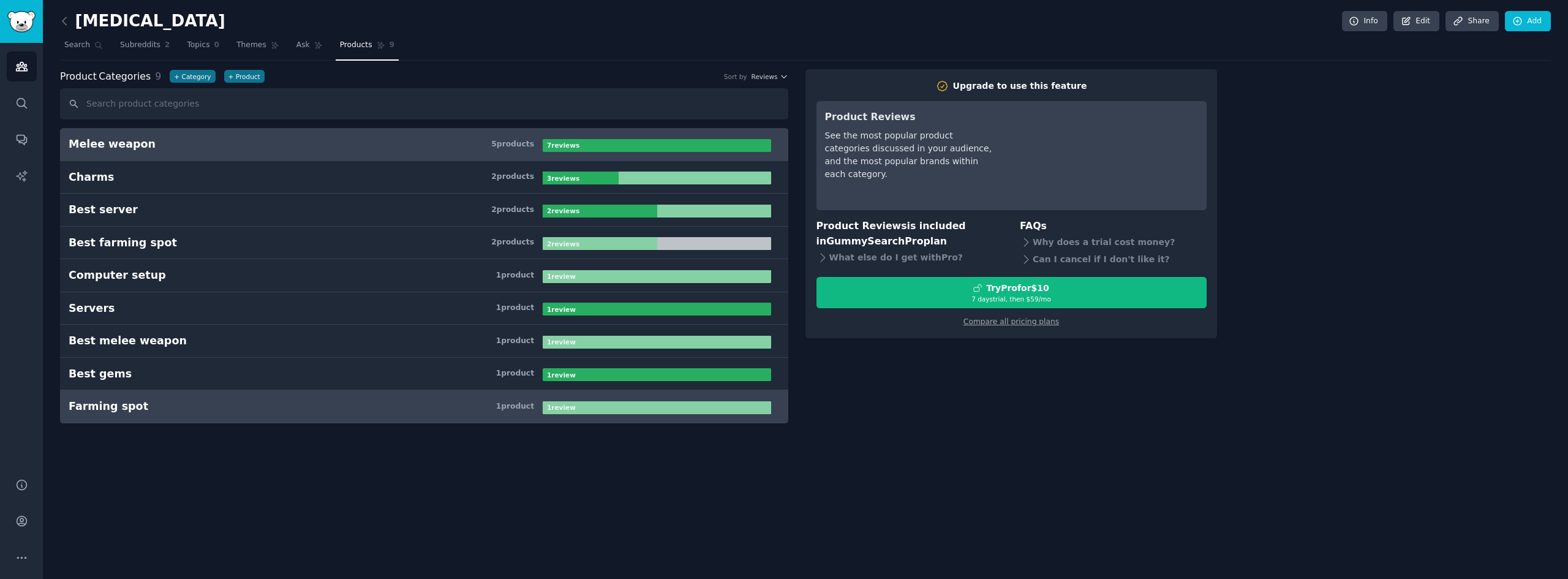
click at [150, 148] on h3 "Melee weapon 5 product s" at bounding box center [305, 144] width 474 height 15
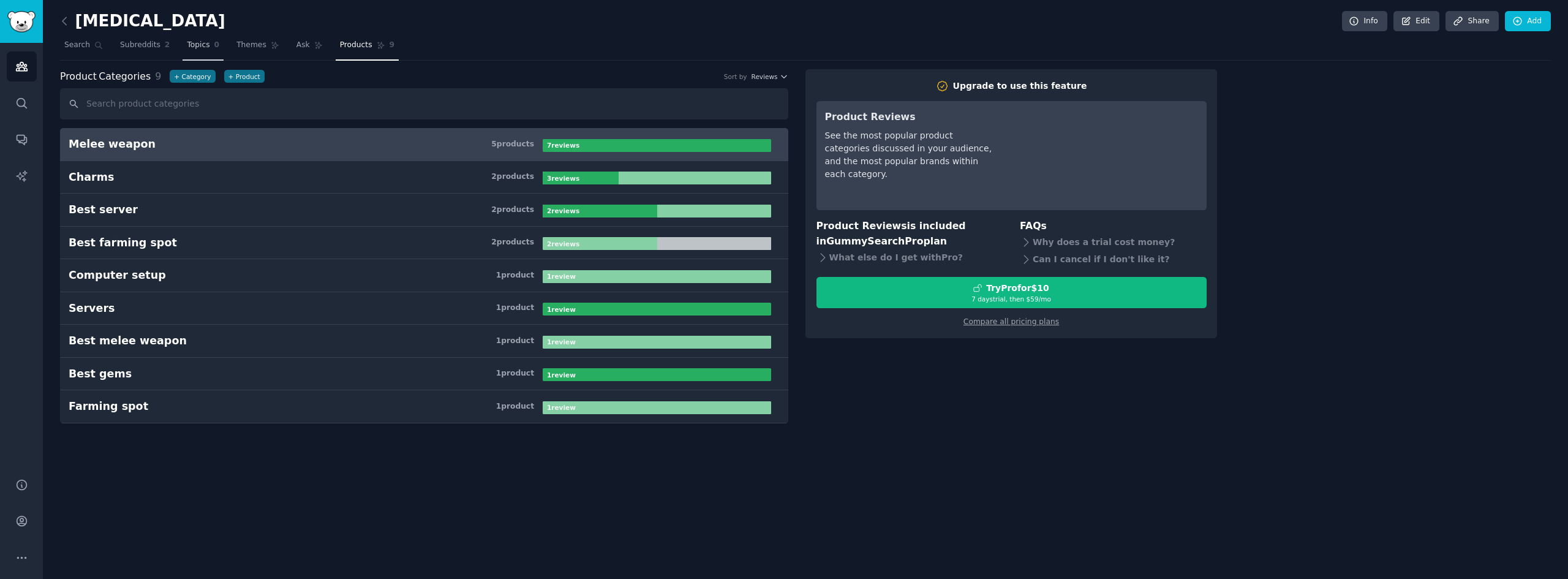
click at [188, 47] on span "Topics" at bounding box center [198, 46] width 23 height 11
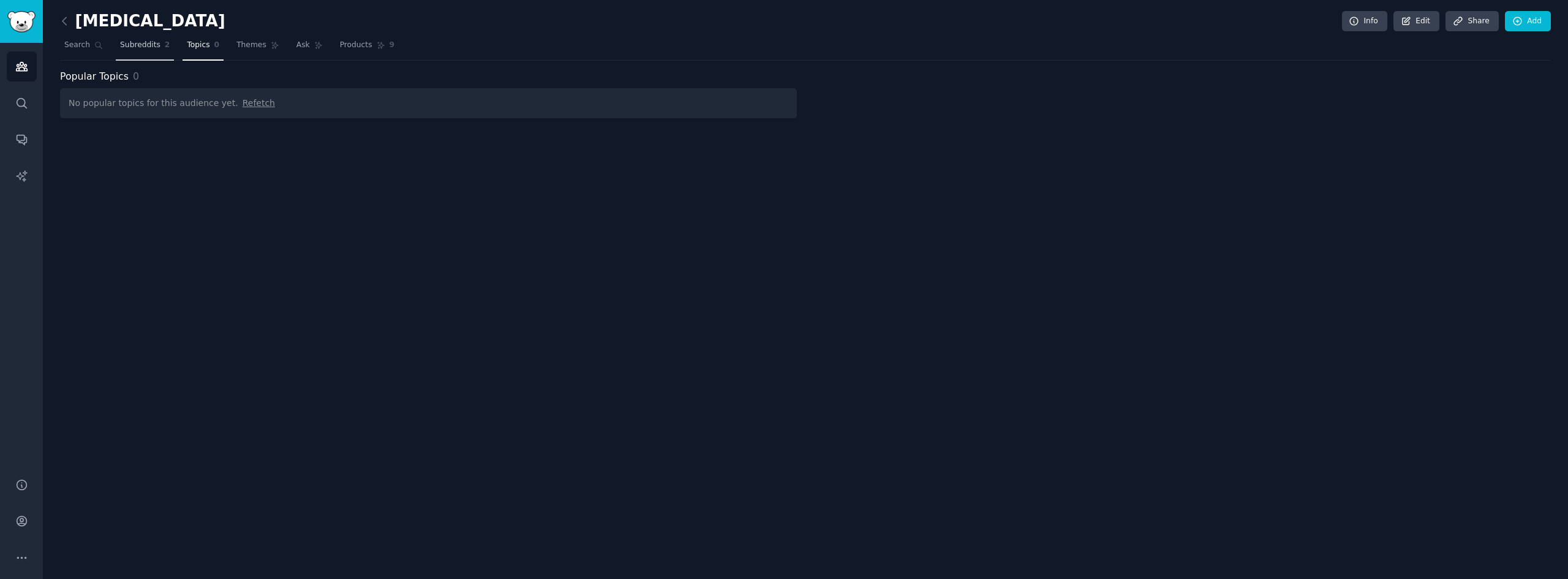
click at [135, 47] on span "Subreddits" at bounding box center [141, 46] width 41 height 11
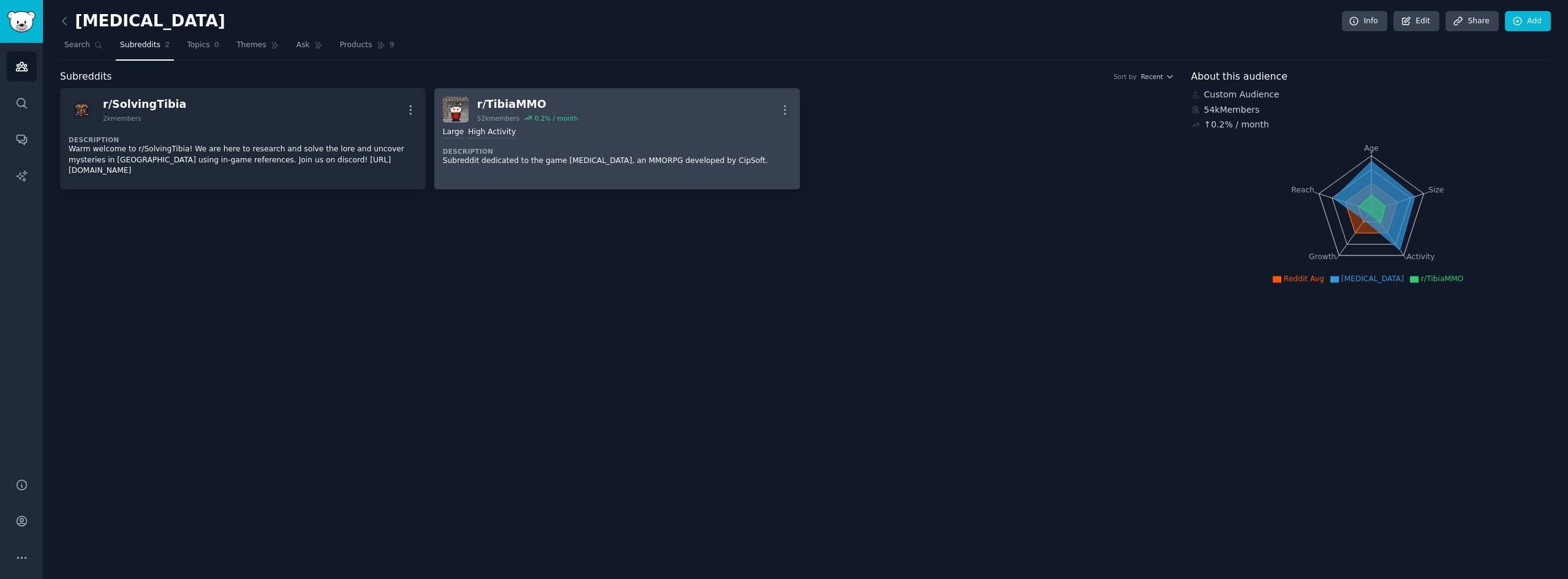
click at [615, 98] on div "r/ TibiaMMO 52k members 0.2 % / month More" at bounding box center [617, 110] width 349 height 26
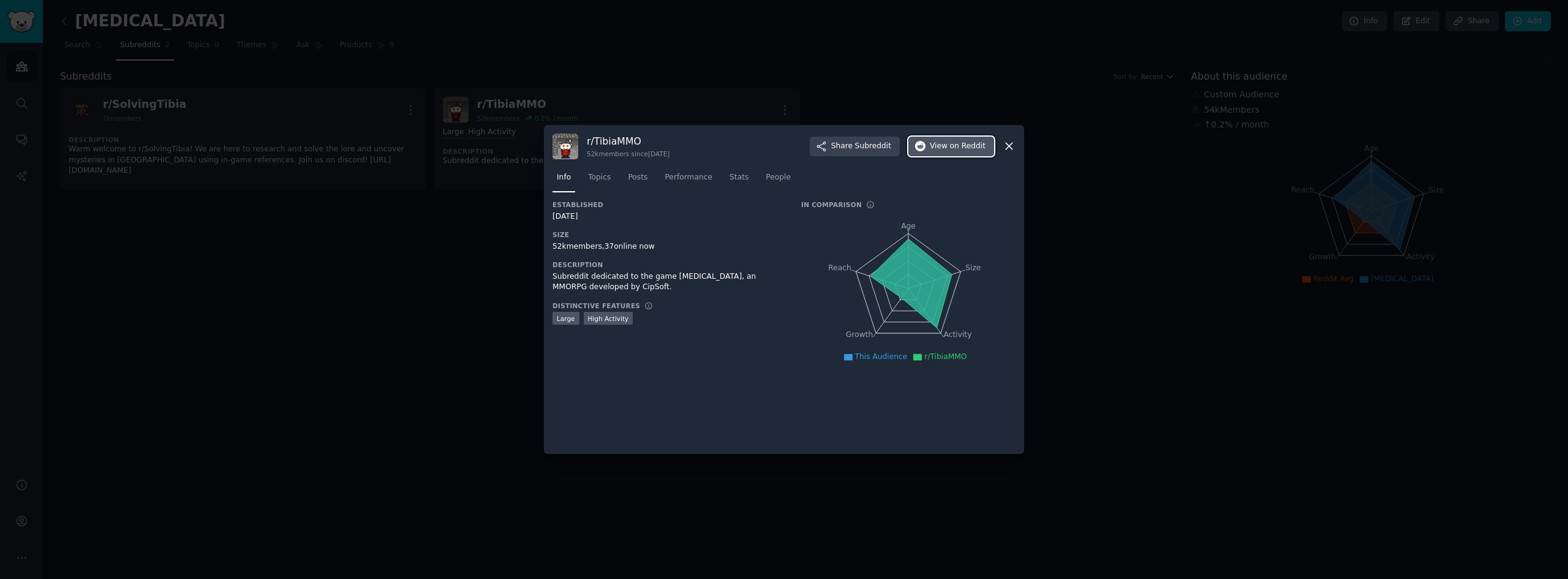
click at [970, 143] on span "on Reddit" at bounding box center [968, 146] width 36 height 11
